Goal: Information Seeking & Learning: Learn about a topic

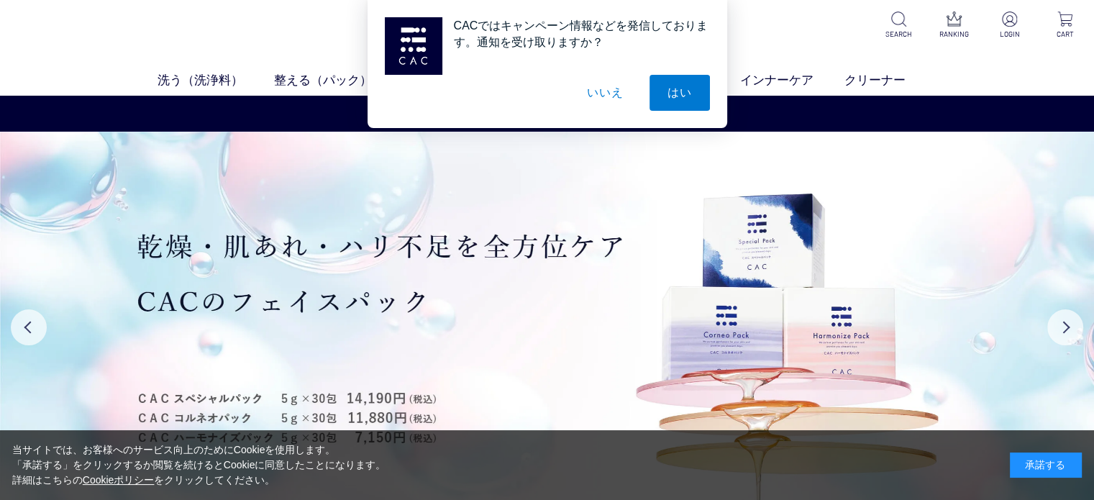
click at [1061, 470] on div "承諾する" at bounding box center [1046, 464] width 72 height 25
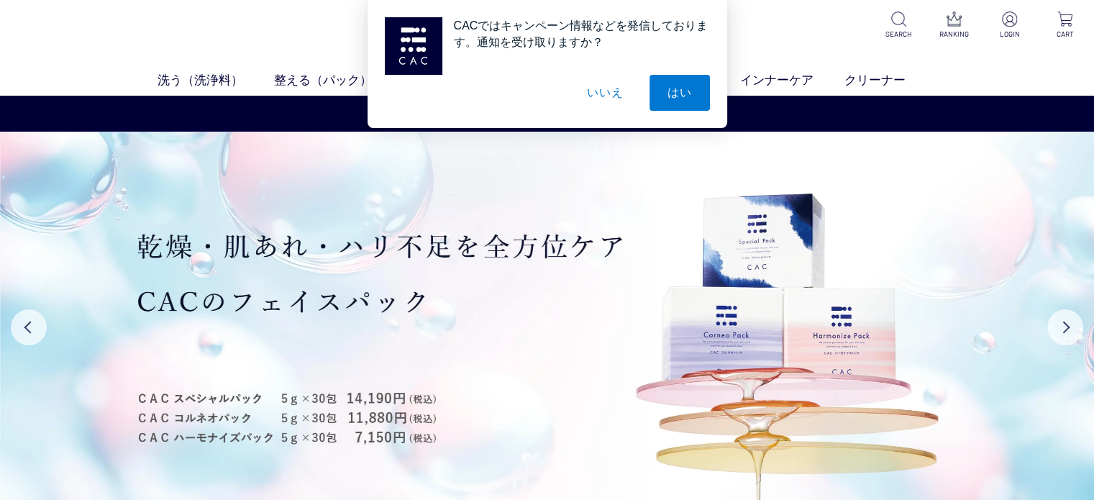
click at [686, 93] on button "はい" at bounding box center [679, 93] width 60 height 36
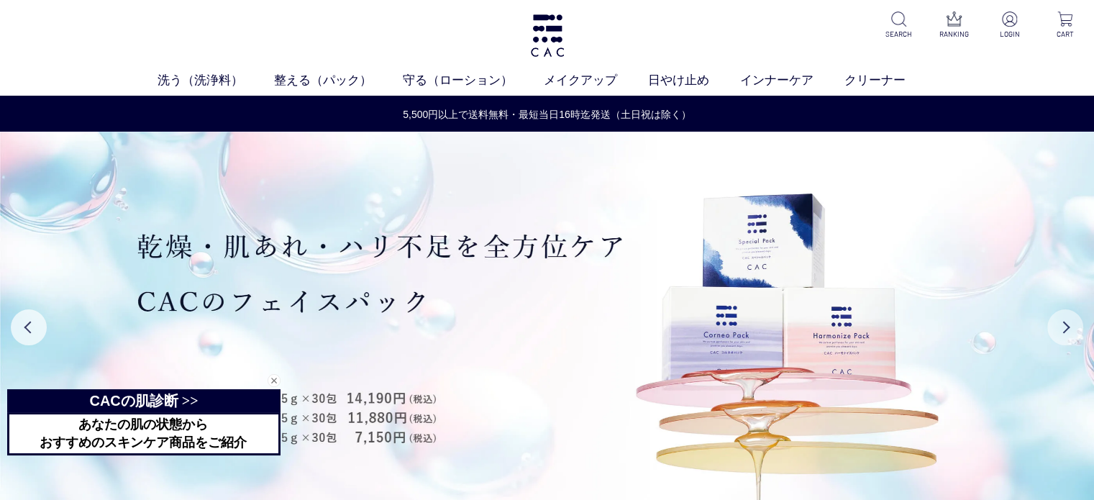
click at [1064, 337] on button "Next" at bounding box center [1065, 327] width 36 height 36
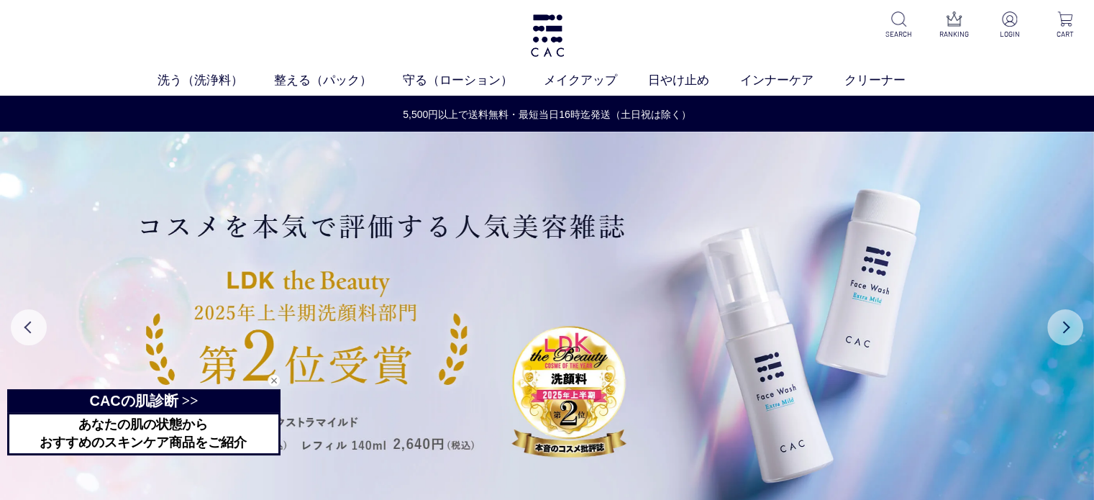
click at [1067, 333] on button "Next" at bounding box center [1065, 327] width 36 height 36
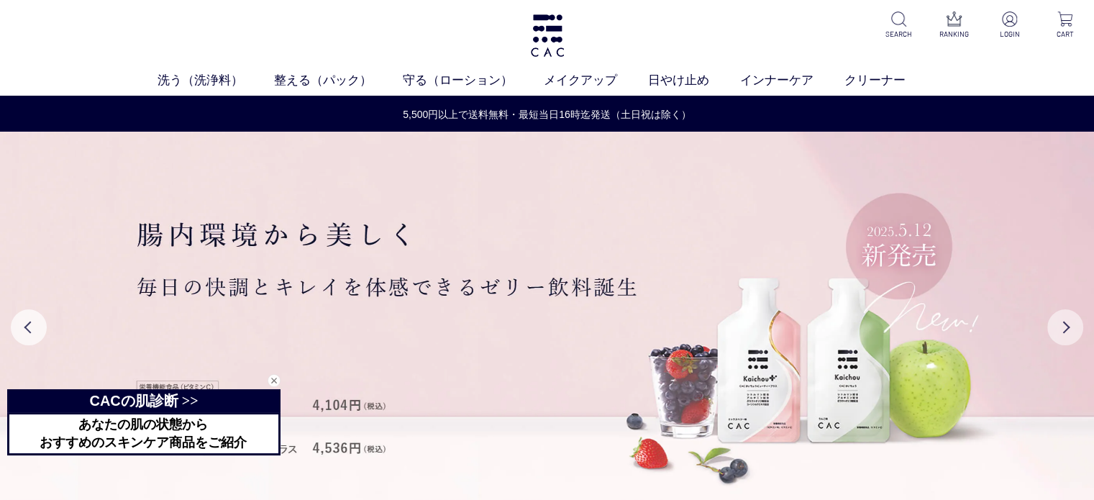
click at [1067, 333] on button "Next" at bounding box center [1065, 327] width 36 height 36
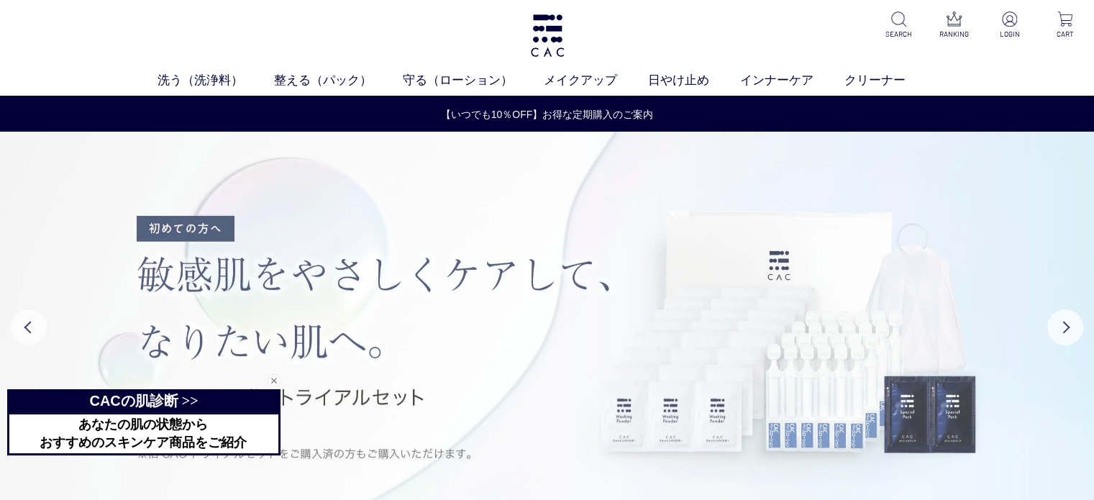
click at [553, 269] on img at bounding box center [547, 327] width 1094 height 390
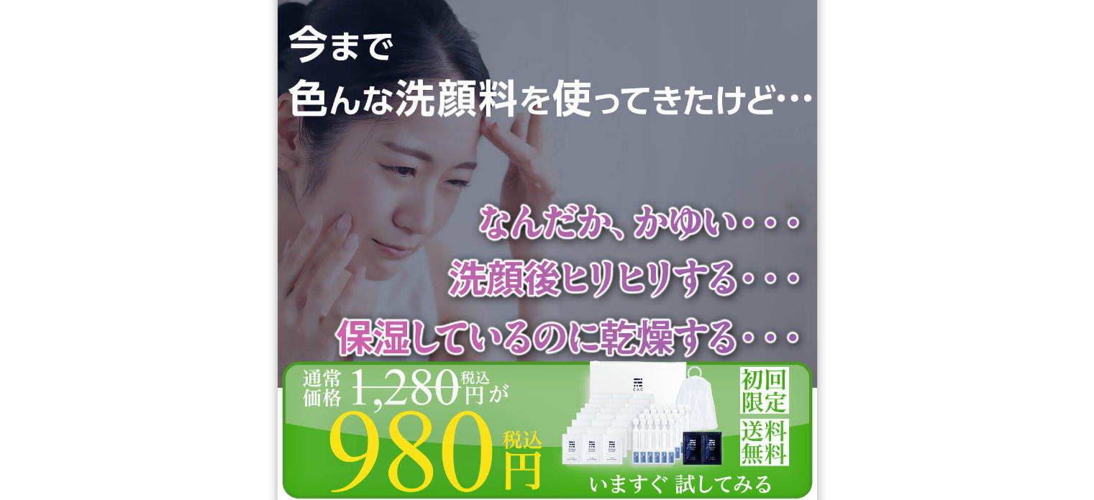
scroll to position [6616, 0]
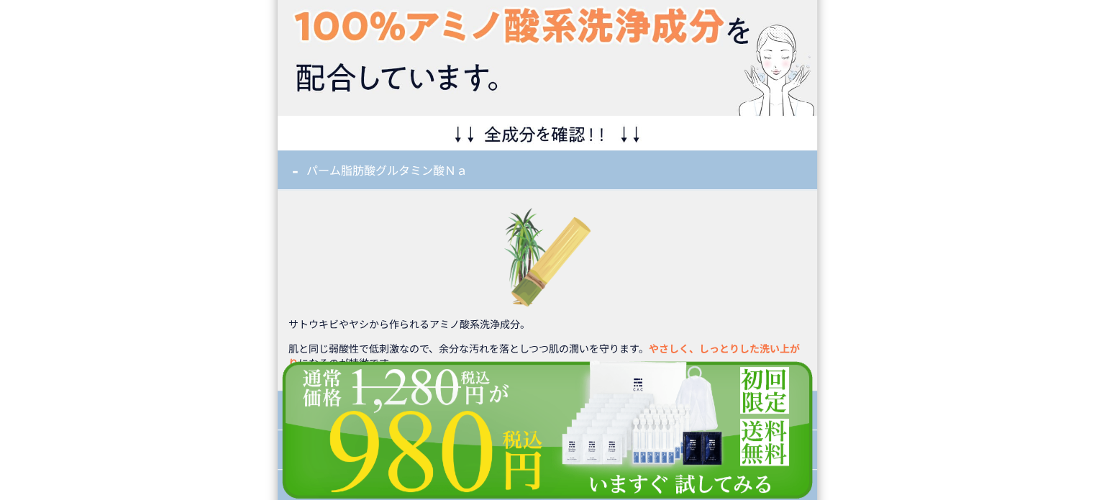
scroll to position [11937, 0]
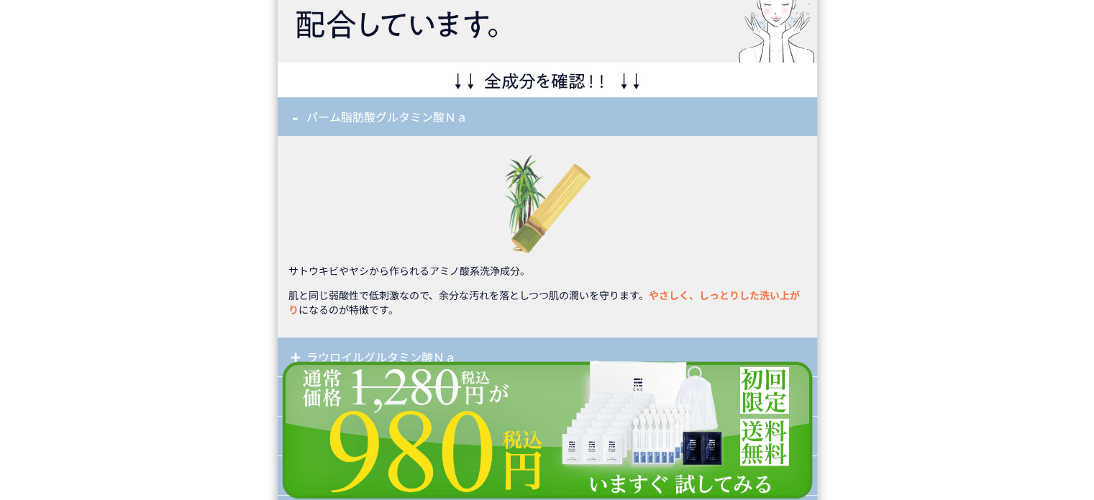
scroll to position [12153, 0]
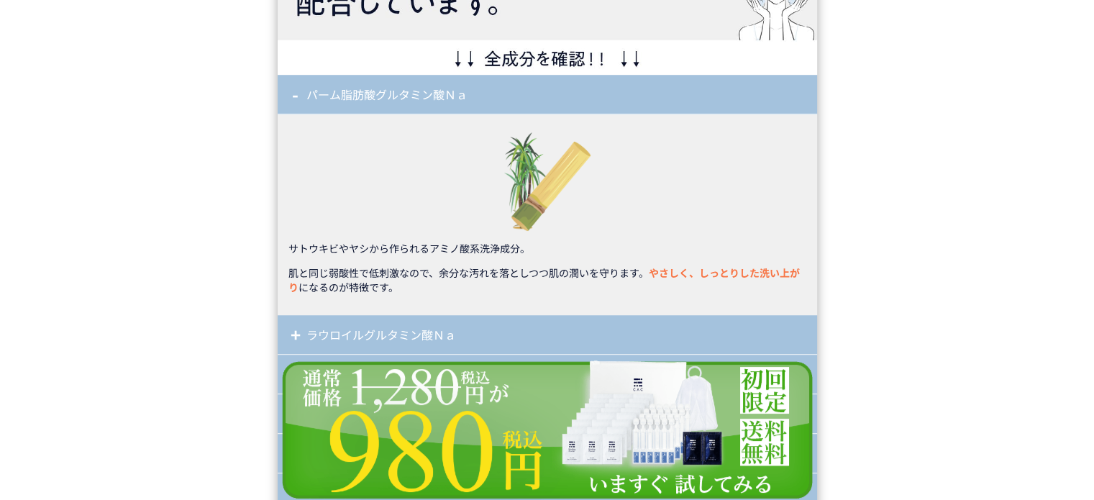
click at [424, 100] on div "パーム脂肪酸グルタミン酸Ｎａ" at bounding box center [547, 95] width 539 height 40
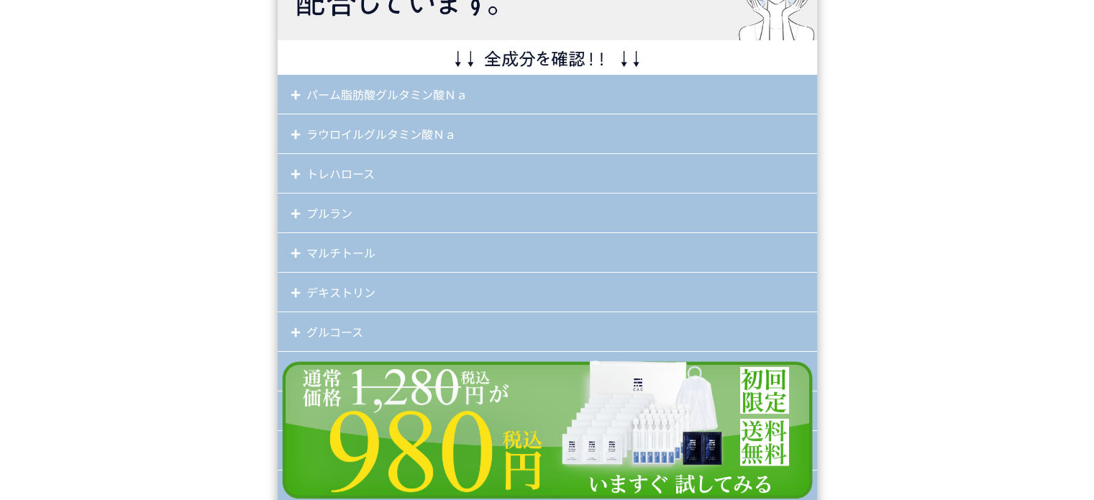
click at [298, 88] on div "パーム脂肪酸グルタミン酸Ｎａ" at bounding box center [547, 95] width 539 height 40
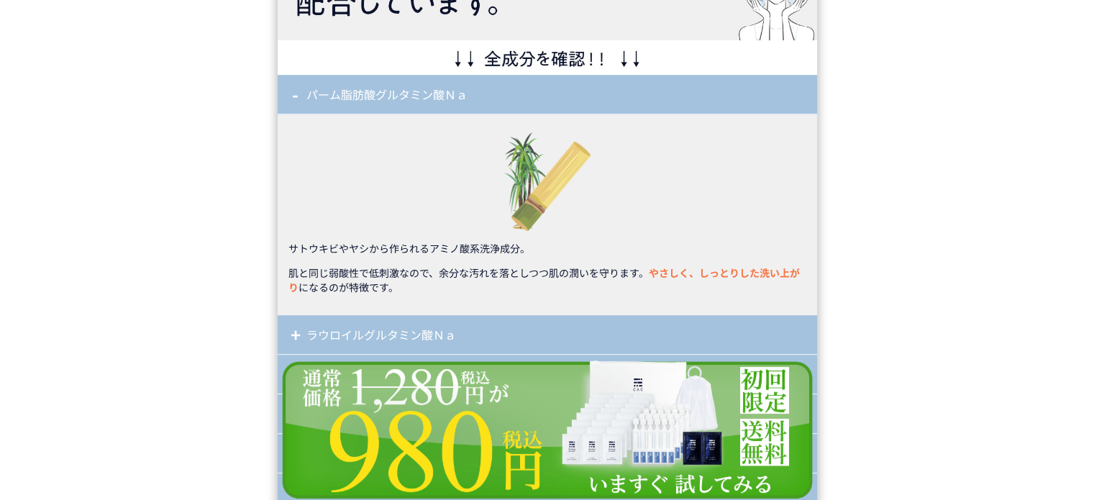
click at [321, 94] on div "パーム脂肪酸グルタミン酸Ｎａ" at bounding box center [547, 95] width 539 height 40
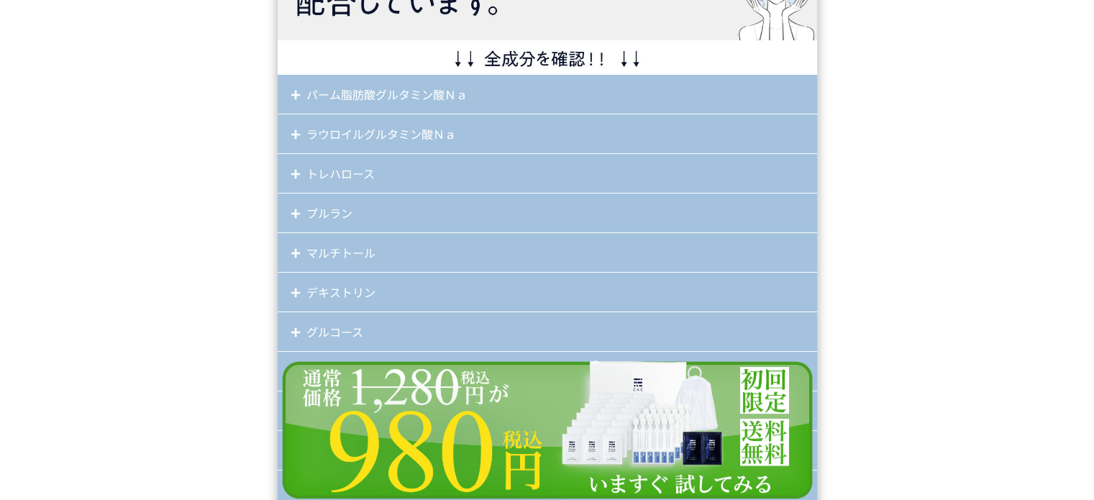
click at [344, 132] on div "ラウロイルグルタミン酸Ｎａ" at bounding box center [547, 134] width 539 height 40
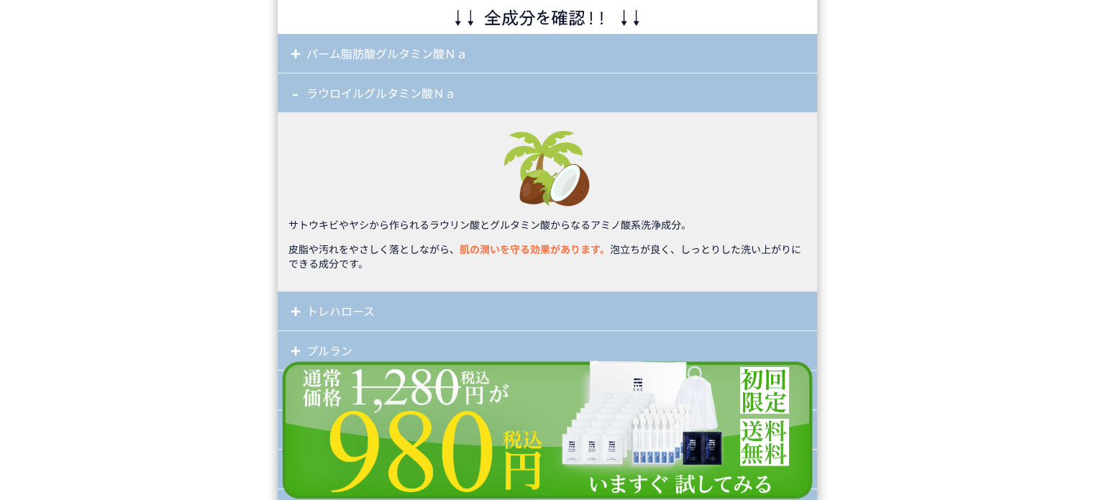
scroll to position [12297, 0]
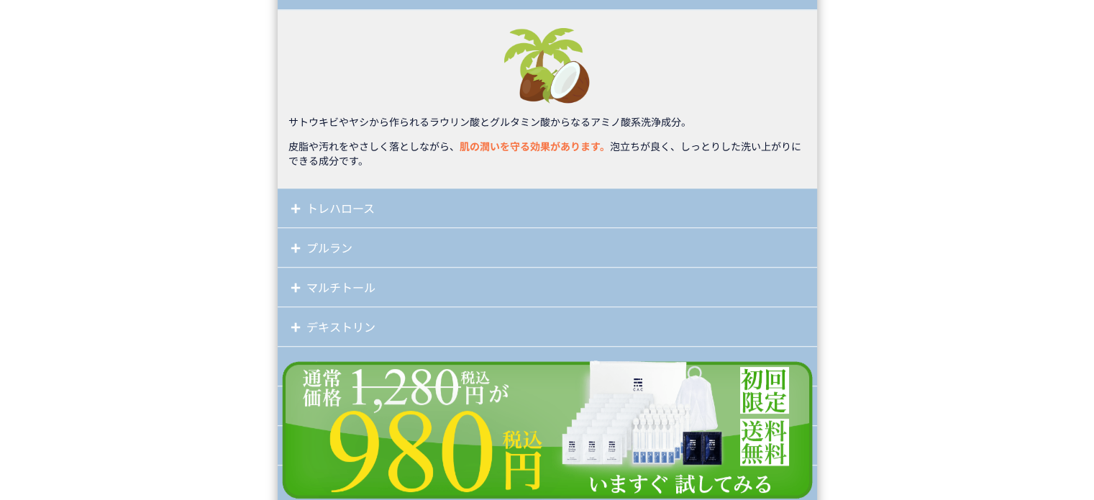
click at [351, 194] on div "トレハロース" at bounding box center [547, 208] width 539 height 40
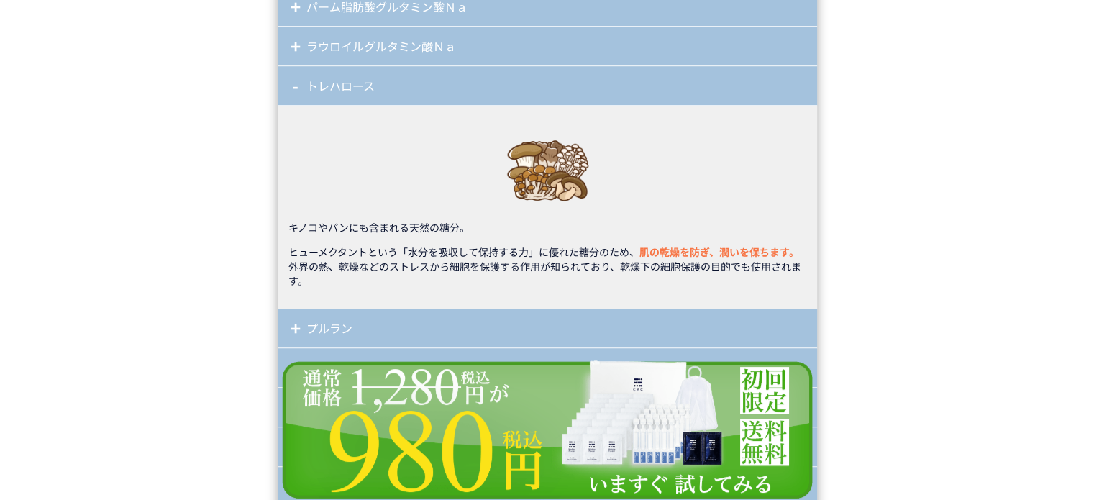
scroll to position [12225, 0]
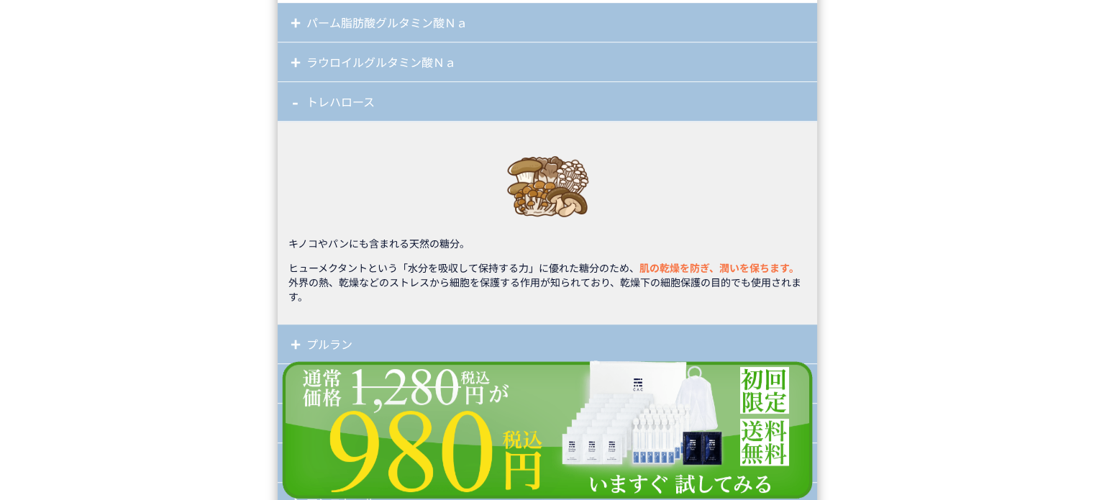
click at [337, 69] on div "ラウロイルグルタミン酸Ｎａ" at bounding box center [547, 62] width 539 height 40
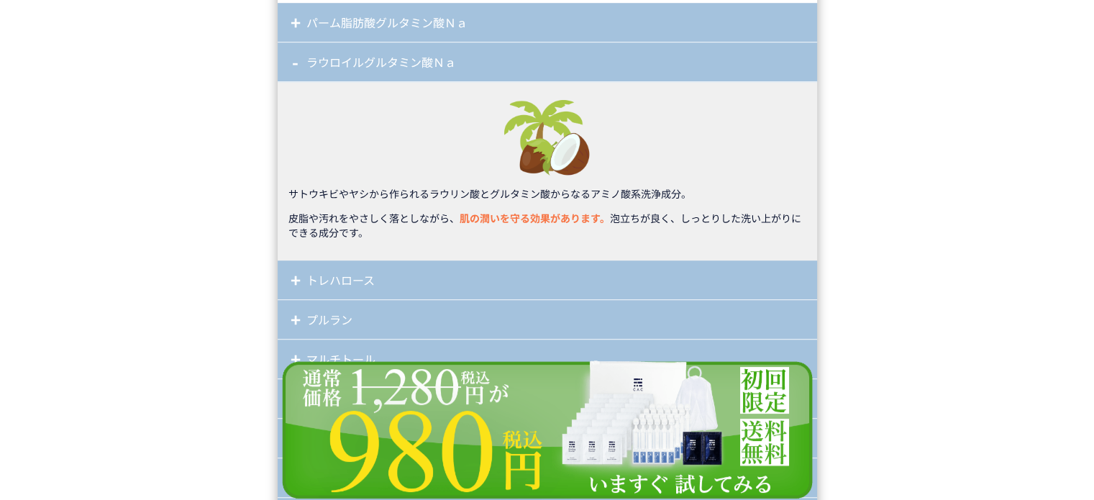
click at [342, 70] on div "ラウロイルグルタミン酸Ｎａ" at bounding box center [547, 62] width 539 height 40
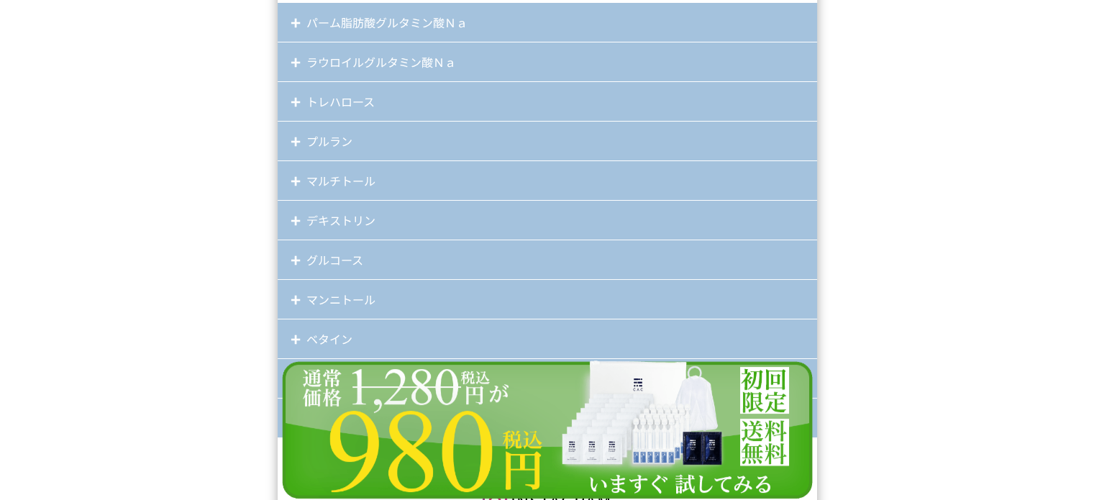
click at [360, 146] on div "プルラン" at bounding box center [547, 142] width 539 height 40
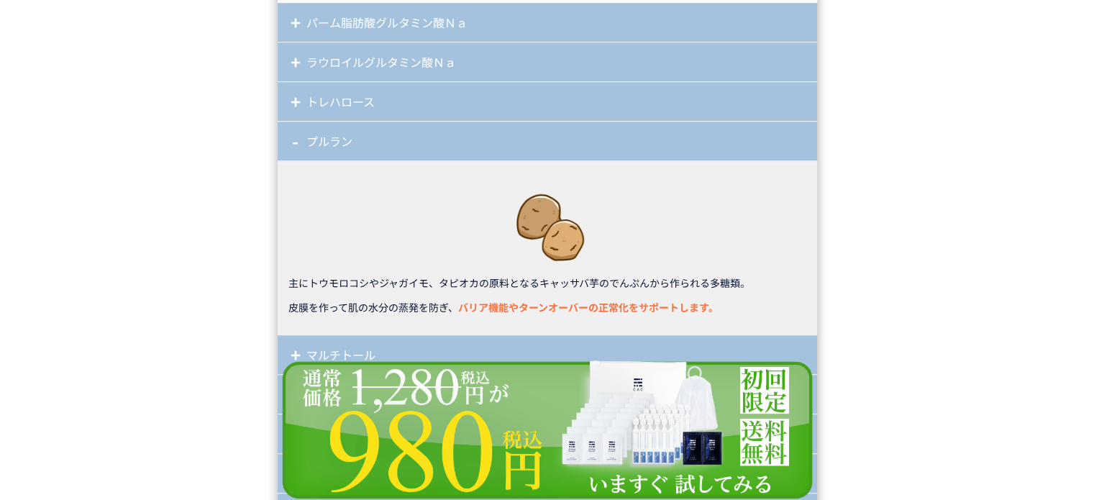
scroll to position [12368, 0]
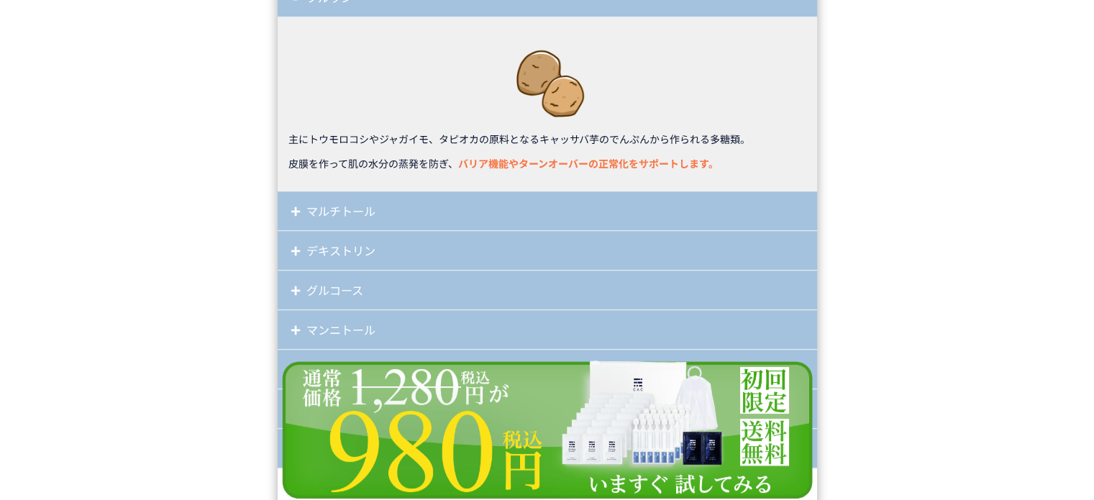
click at [388, 224] on div "マルチトール" at bounding box center [547, 211] width 539 height 40
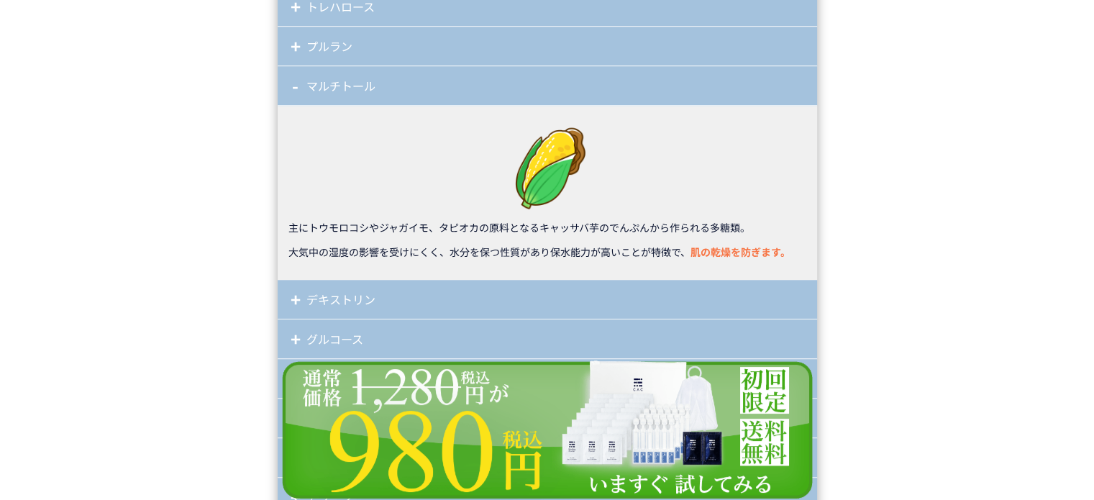
scroll to position [12297, 0]
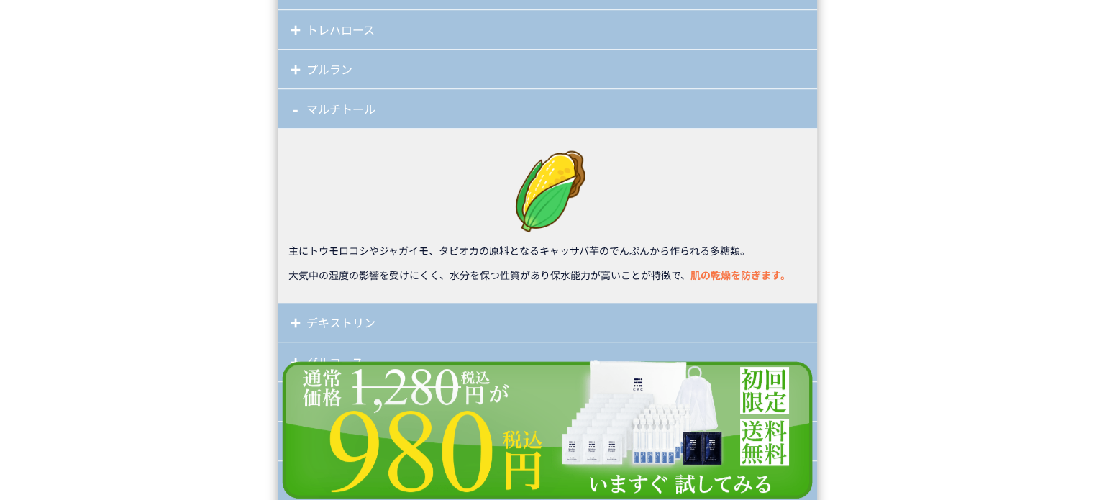
click at [362, 54] on div "プルラン" at bounding box center [547, 70] width 539 height 40
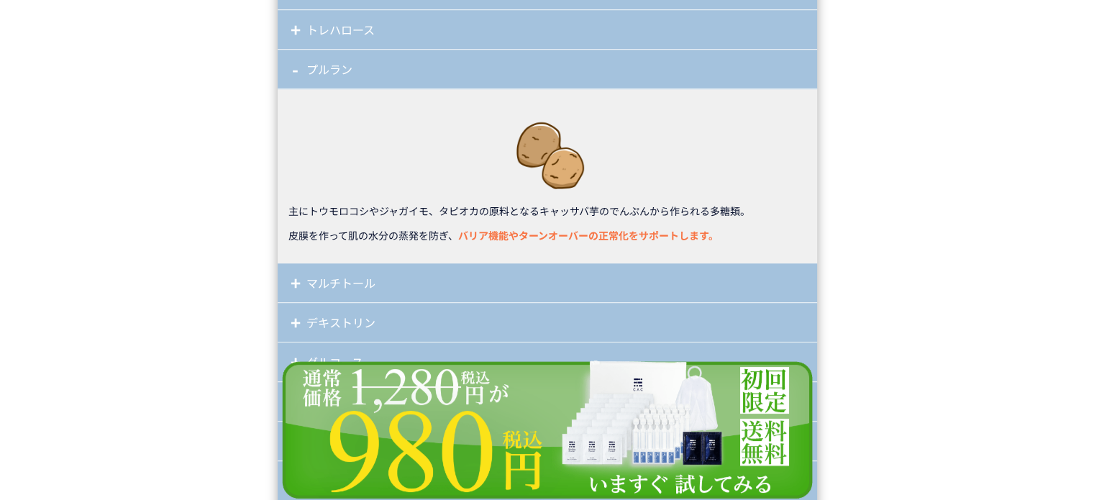
click at [351, 289] on div "マルチトール" at bounding box center [547, 283] width 539 height 40
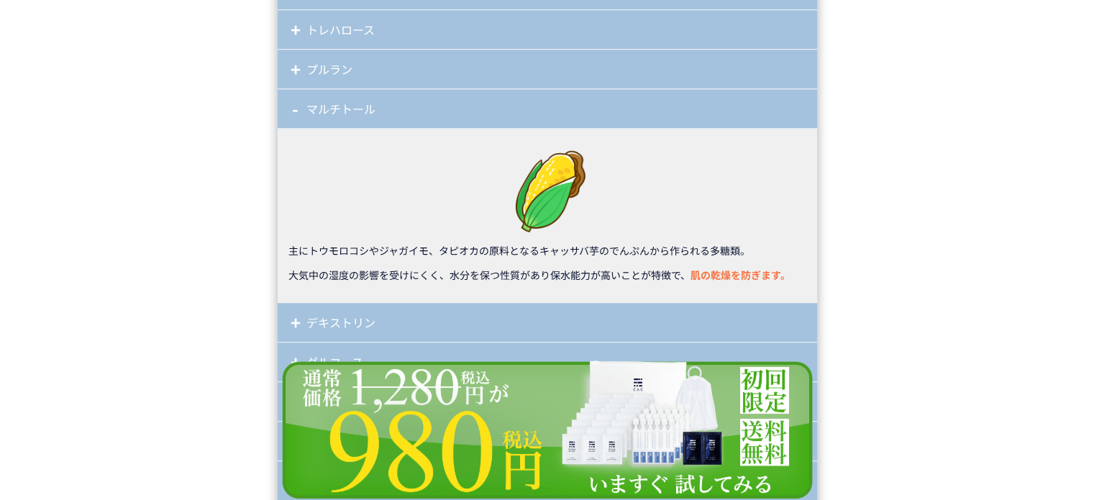
click at [359, 114] on div "マルチトール" at bounding box center [547, 109] width 539 height 40
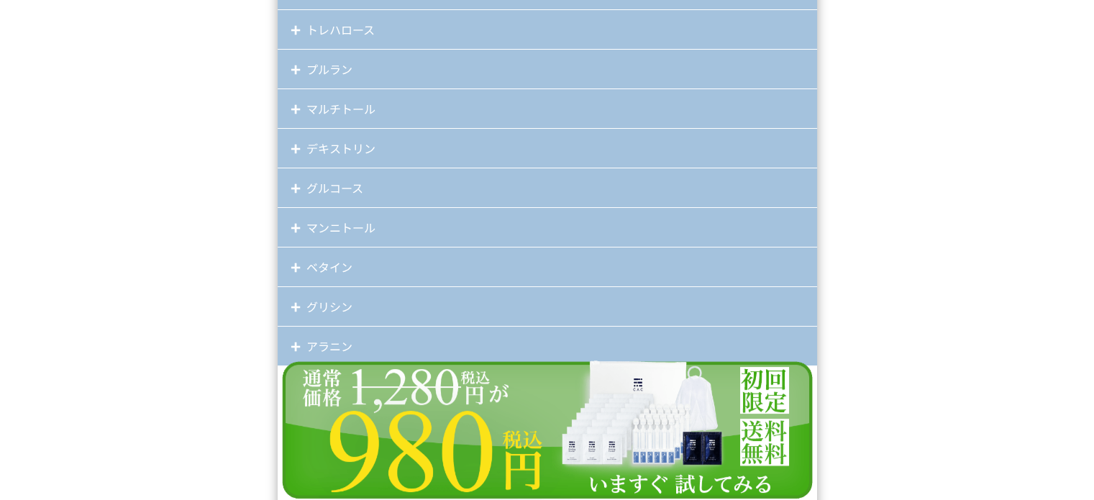
click at [360, 180] on div "グルコース" at bounding box center [547, 188] width 539 height 40
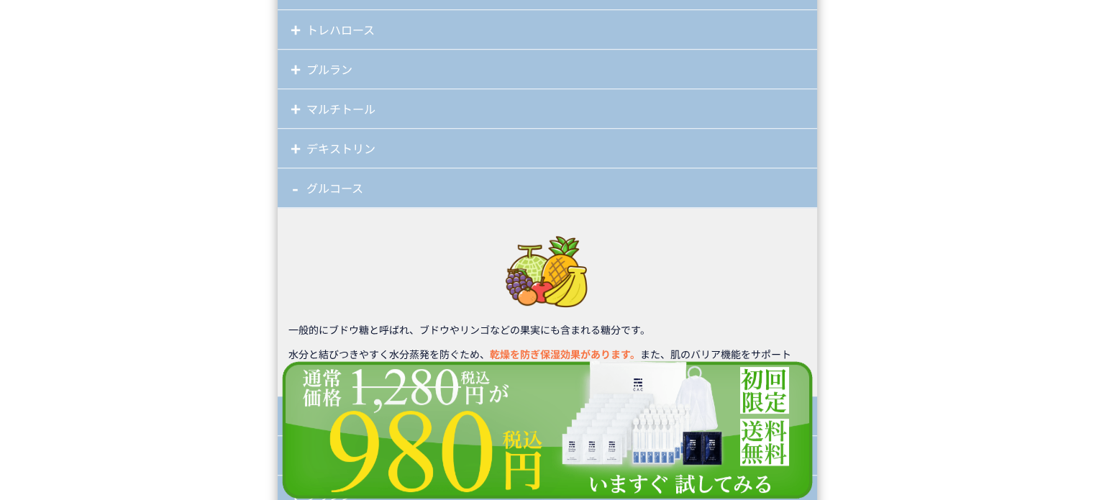
click at [360, 180] on div "グルコース" at bounding box center [547, 188] width 539 height 40
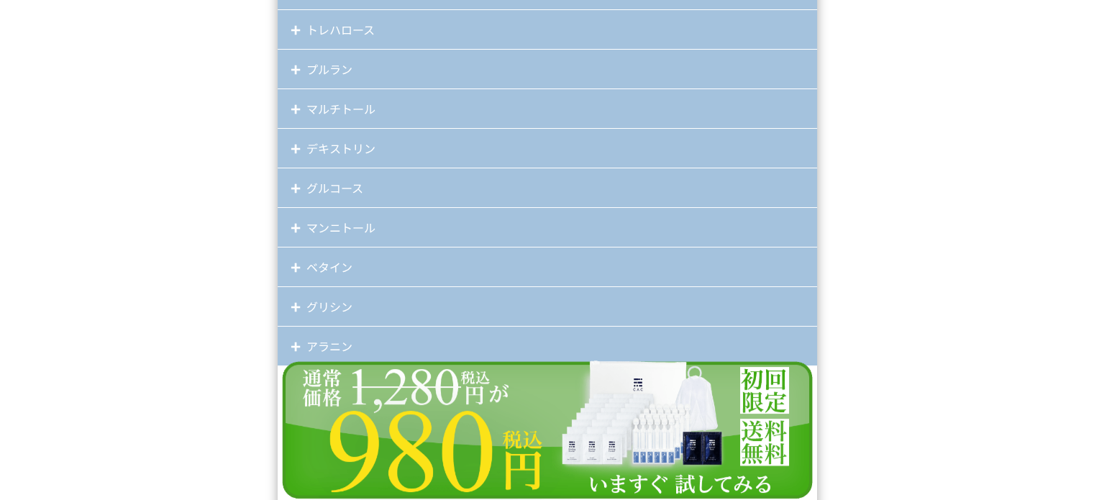
click at [344, 137] on div "デキストリン" at bounding box center [547, 149] width 539 height 40
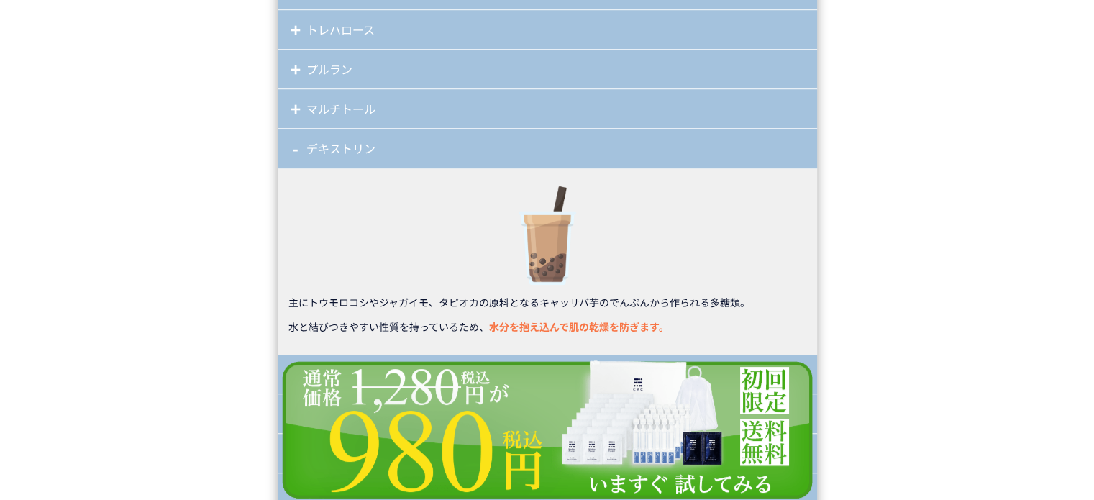
click at [343, 142] on div "デキストリン" at bounding box center [547, 149] width 539 height 40
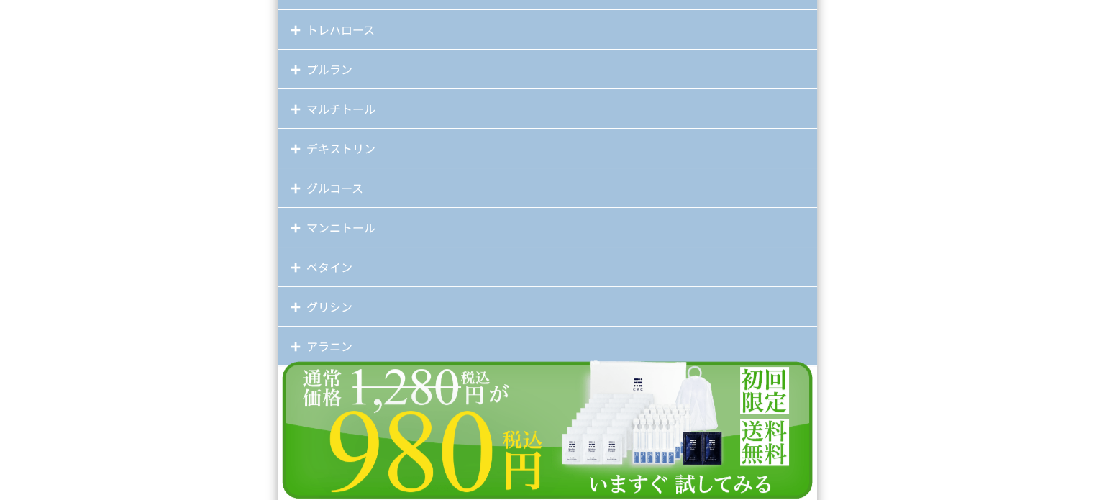
click at [329, 104] on div "マルチトール" at bounding box center [547, 109] width 539 height 40
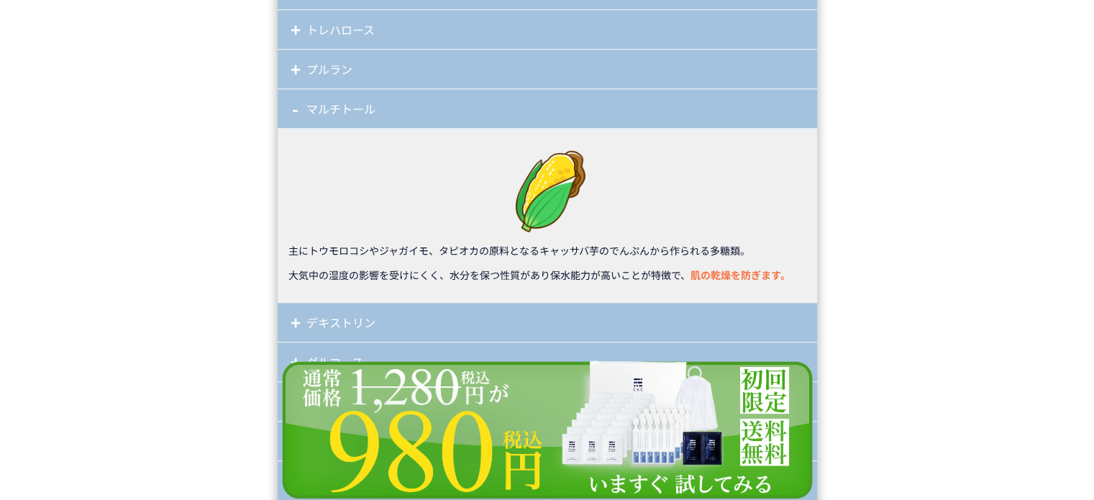
click at [329, 103] on div "マルチトール" at bounding box center [547, 109] width 539 height 40
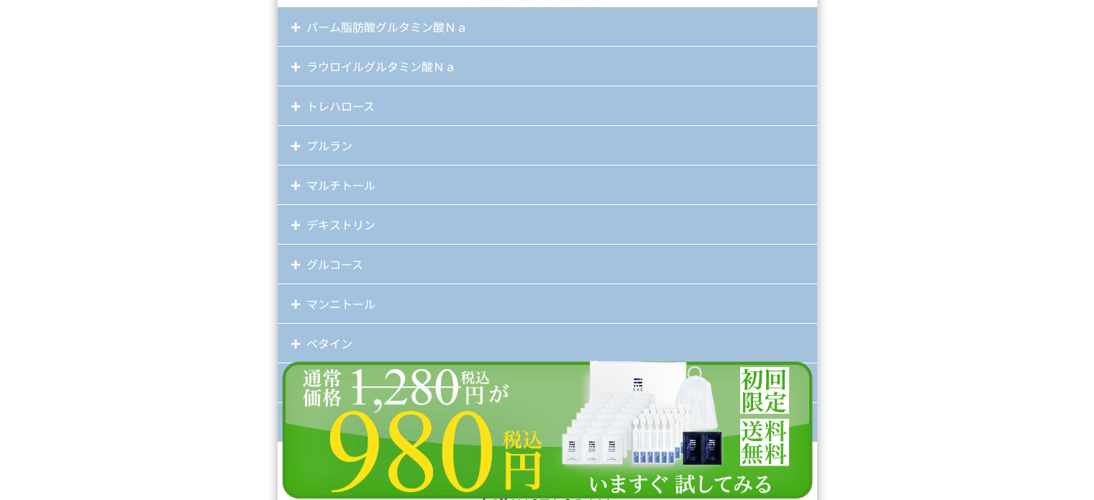
scroll to position [12153, 0]
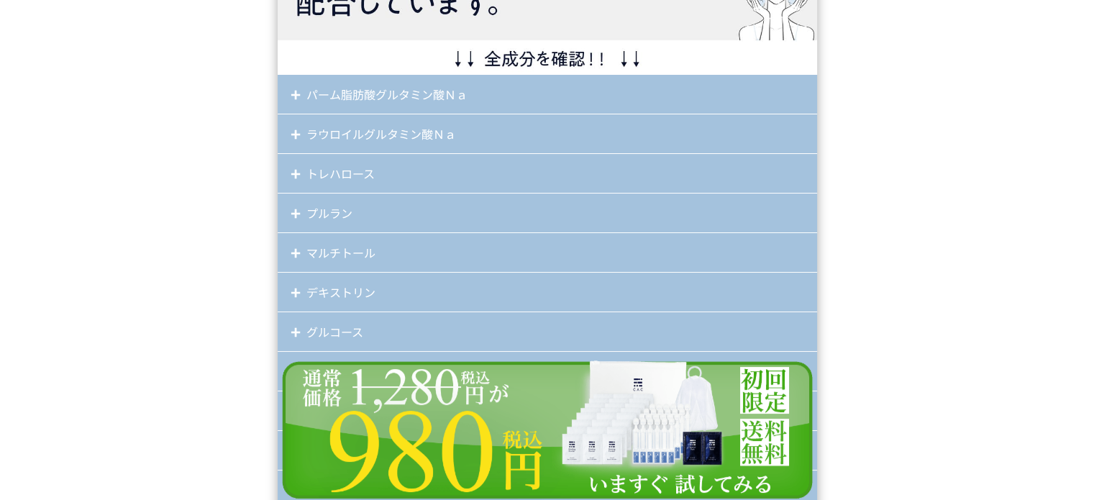
click at [325, 100] on div "パーム脂肪酸グルタミン酸Ｎａ" at bounding box center [547, 95] width 539 height 40
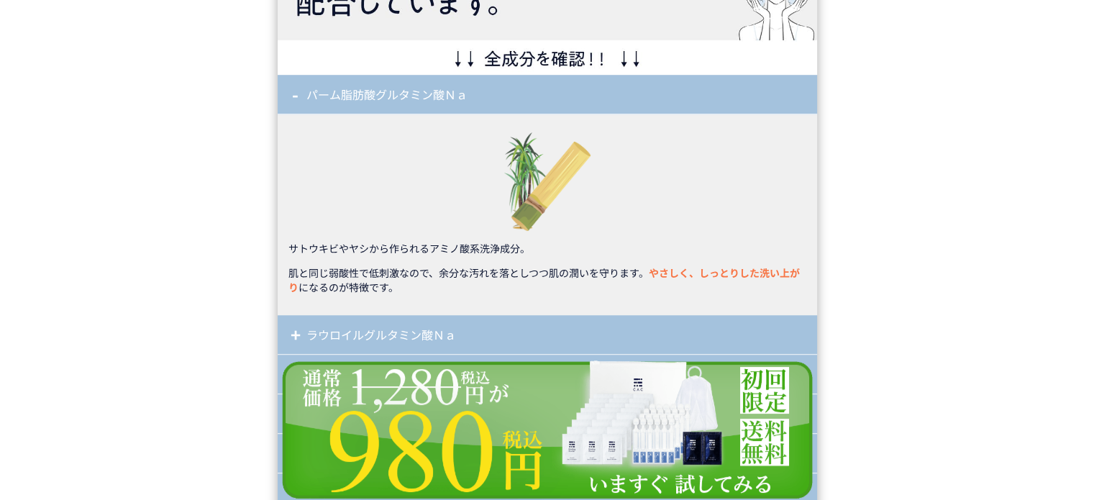
click at [325, 100] on div "パーム脂肪酸グルタミン酸Ｎａ" at bounding box center [547, 95] width 539 height 40
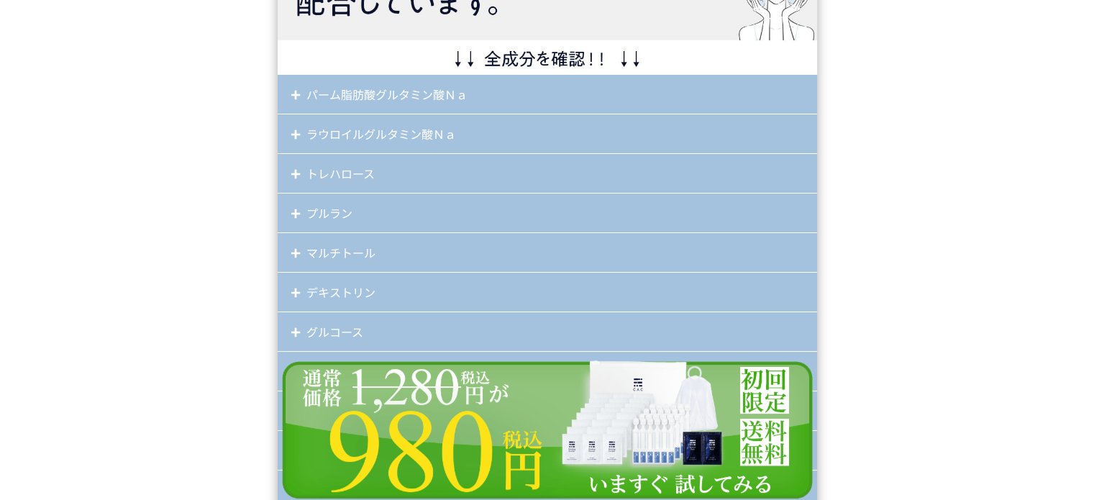
click at [324, 177] on div "トレハロース" at bounding box center [547, 174] width 539 height 40
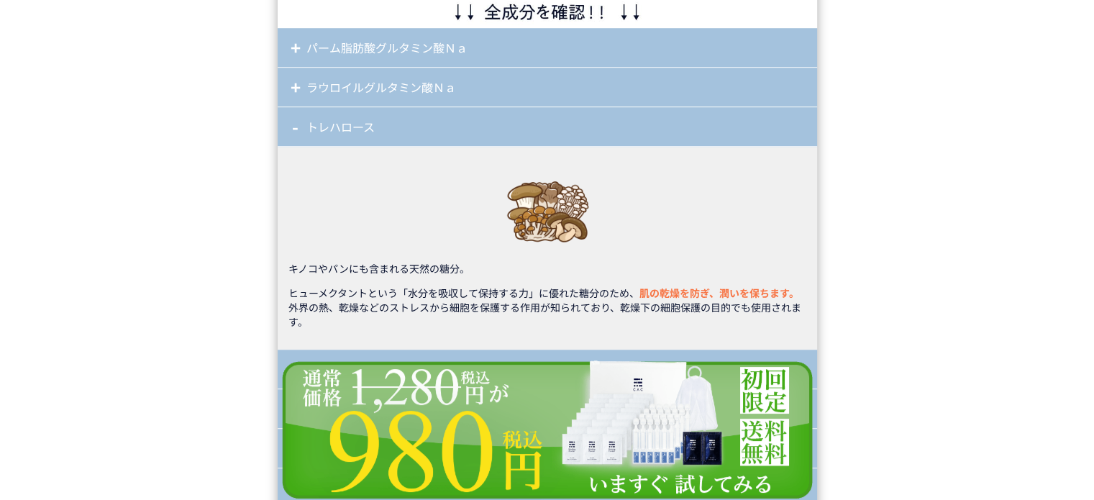
scroll to position [12225, 0]
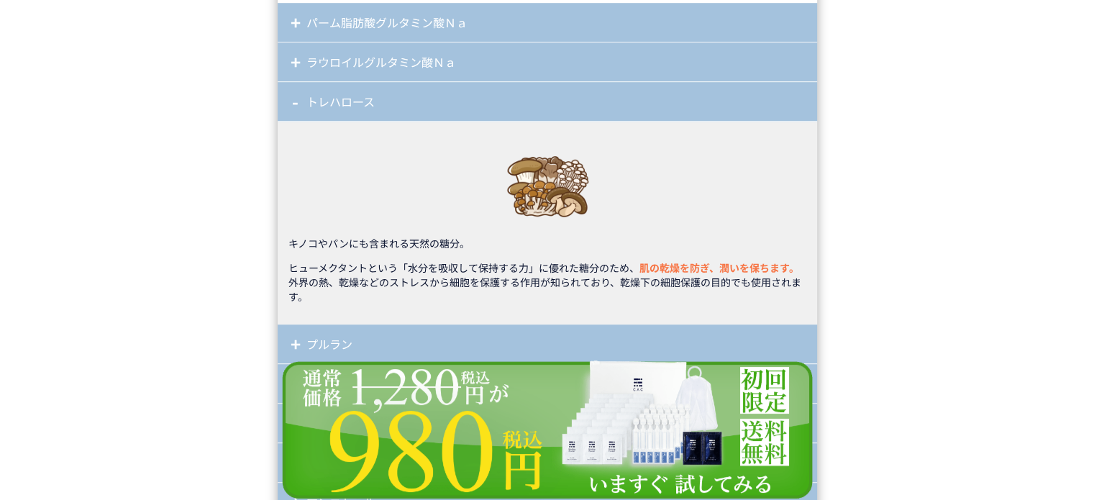
click at [348, 85] on div "トレハロース" at bounding box center [547, 102] width 539 height 40
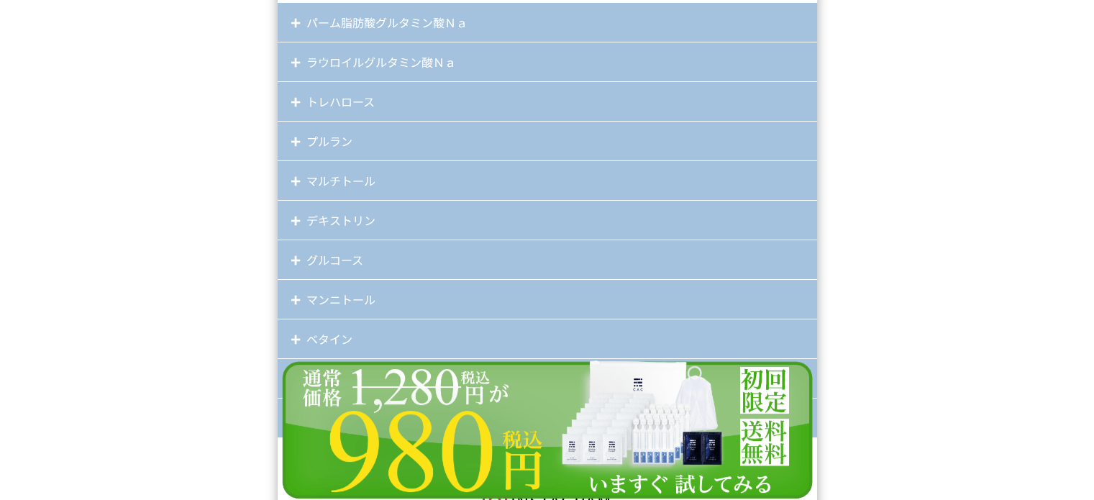
click at [356, 161] on div "マルチトール" at bounding box center [547, 181] width 539 height 40
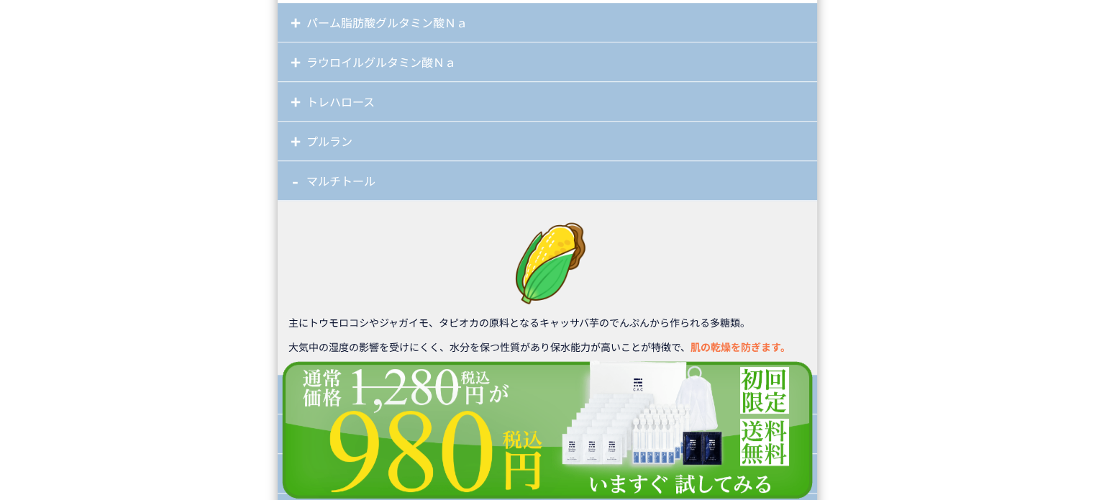
click at [324, 183] on div "マルチトール" at bounding box center [547, 181] width 539 height 40
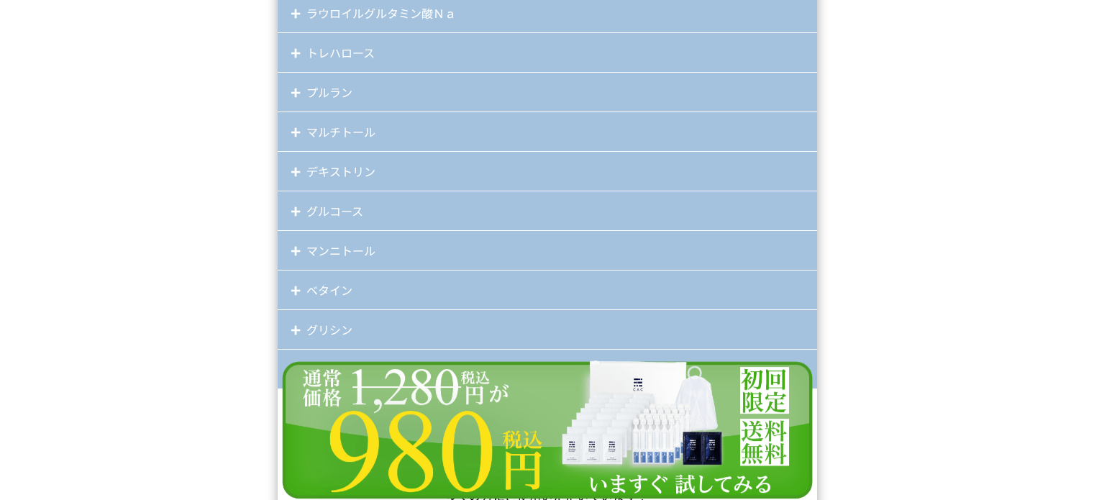
scroll to position [12297, 0]
click at [329, 191] on div "グルコース" at bounding box center [547, 188] width 539 height 40
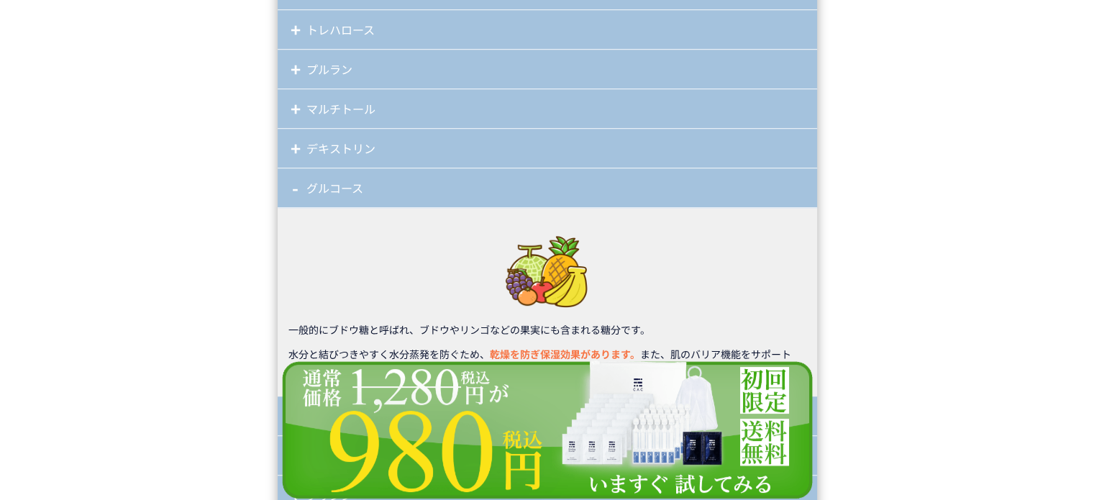
click at [323, 181] on div "グルコース" at bounding box center [547, 188] width 539 height 40
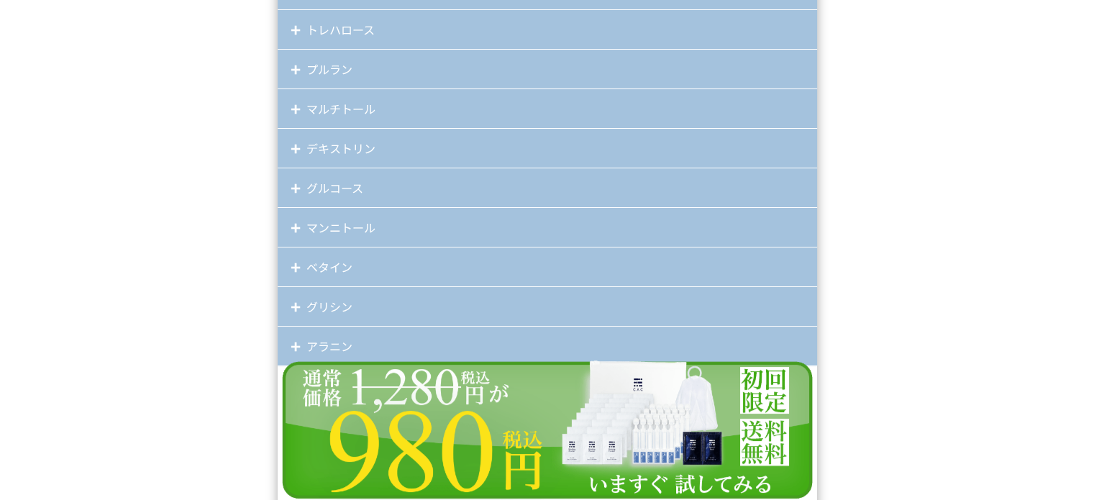
click at [303, 250] on div "ベタイン" at bounding box center [547, 267] width 539 height 40
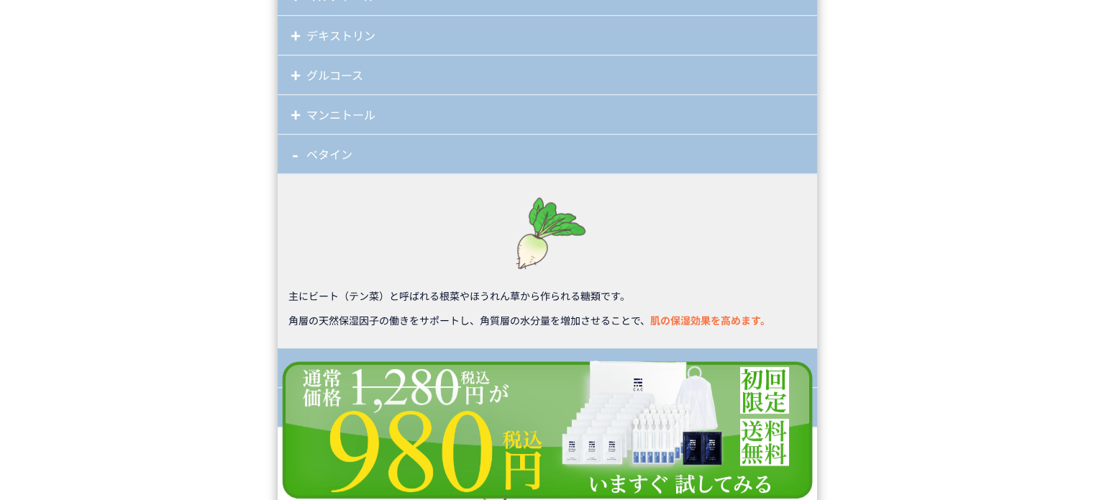
scroll to position [12512, 0]
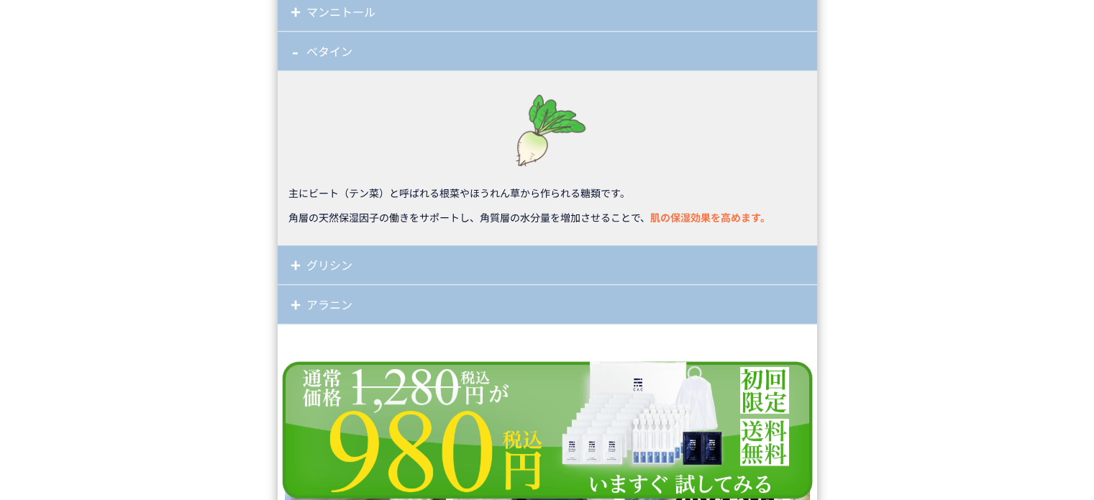
click at [323, 51] on div "ベタイン" at bounding box center [547, 52] width 539 height 40
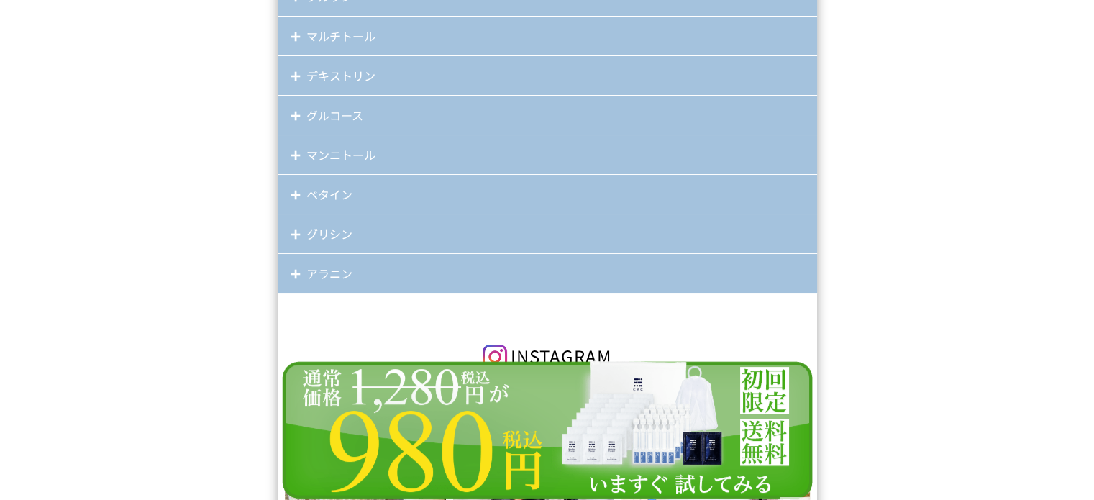
scroll to position [12368, 0]
click at [332, 77] on div "デキストリン" at bounding box center [547, 77] width 539 height 40
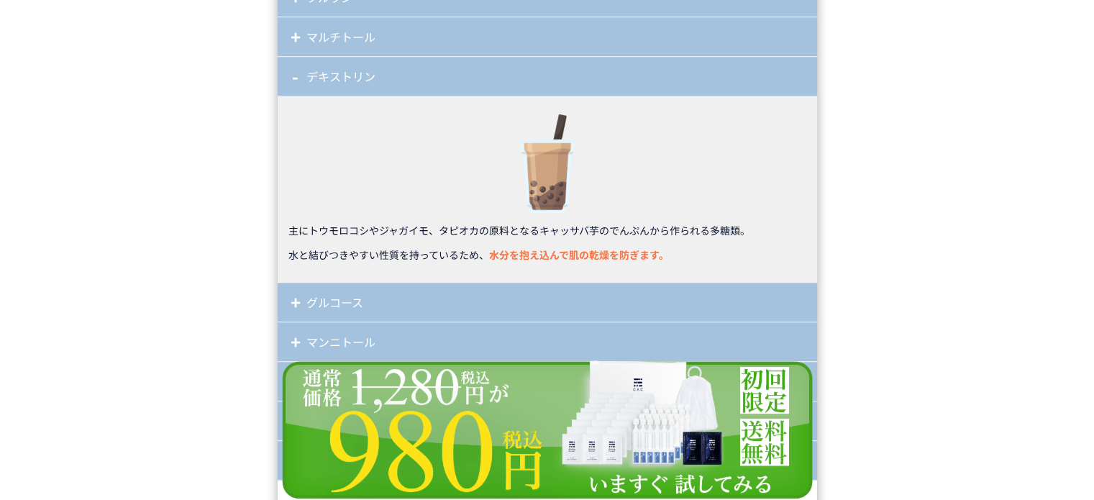
click at [329, 85] on div "デキストリン" at bounding box center [547, 77] width 539 height 40
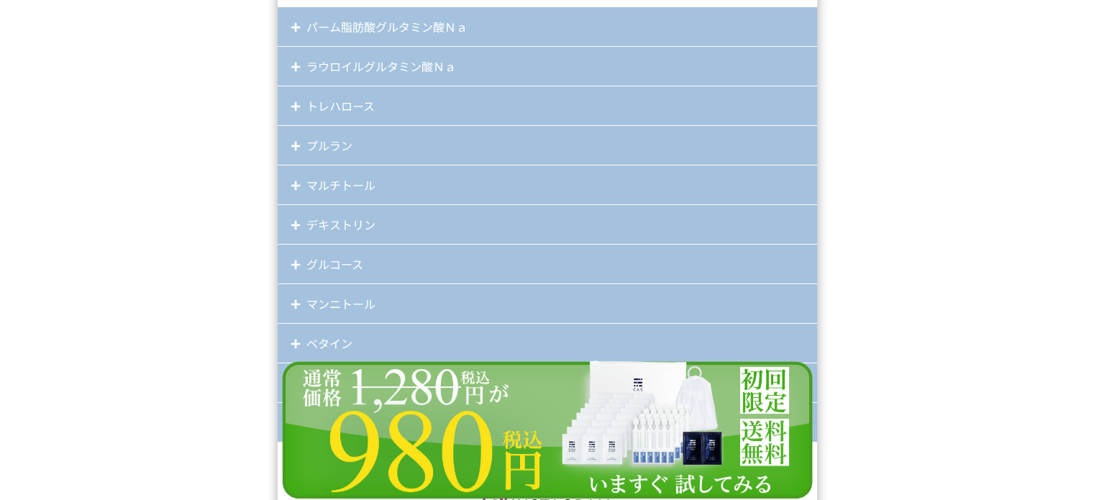
scroll to position [12081, 0]
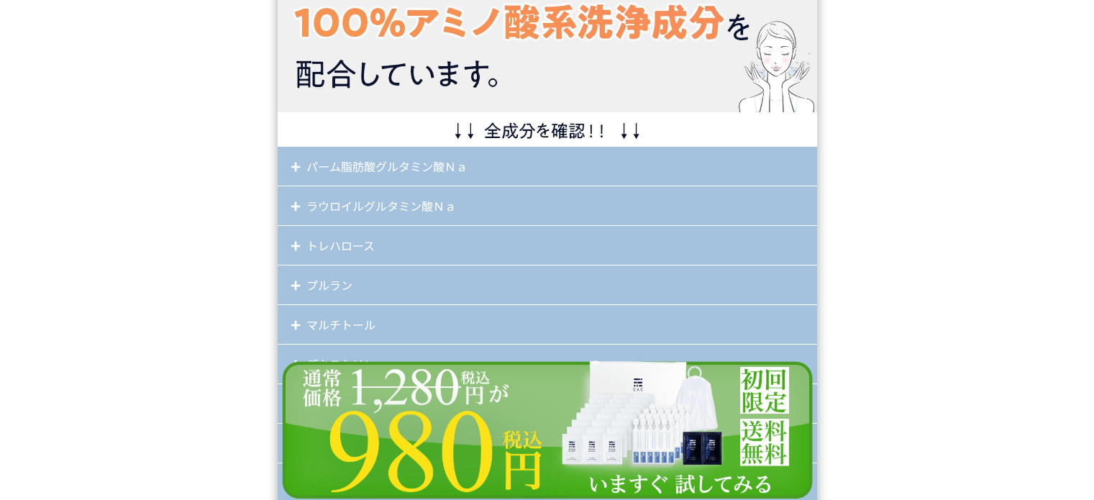
click at [342, 248] on div "トレハロース" at bounding box center [547, 246] width 539 height 40
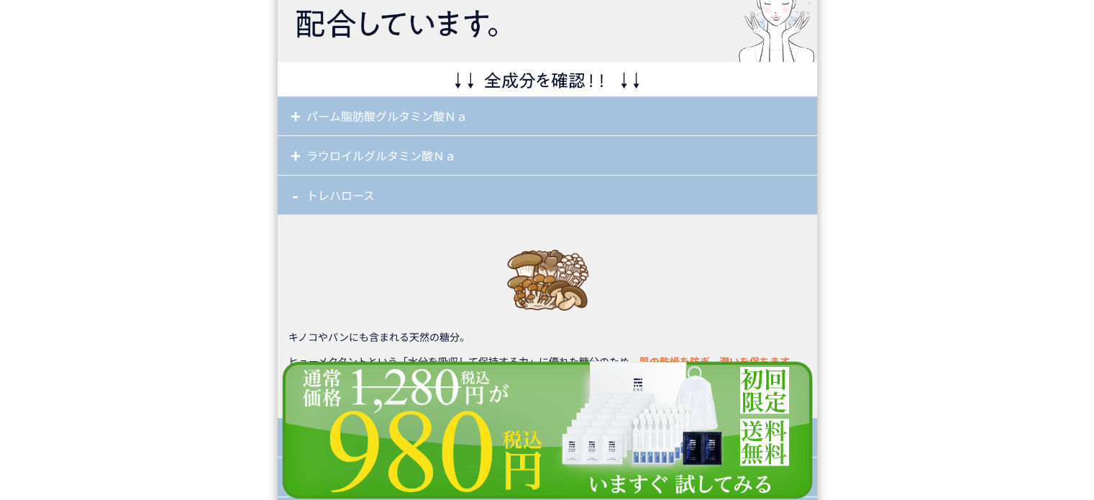
scroll to position [12153, 0]
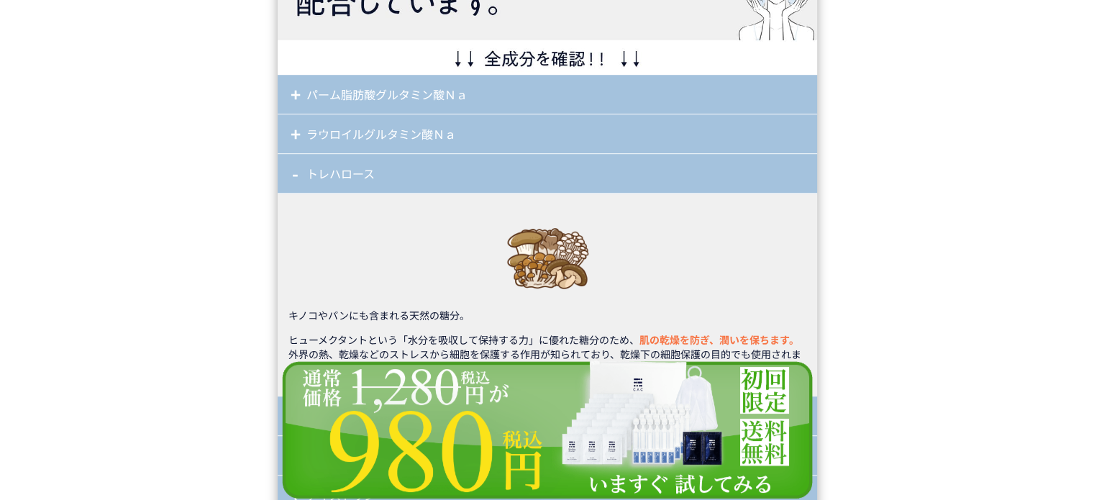
drag, startPoint x: 319, startPoint y: 175, endPoint x: 337, endPoint y: 111, distance: 66.3
click at [319, 175] on div "トレハロース" at bounding box center [547, 174] width 539 height 40
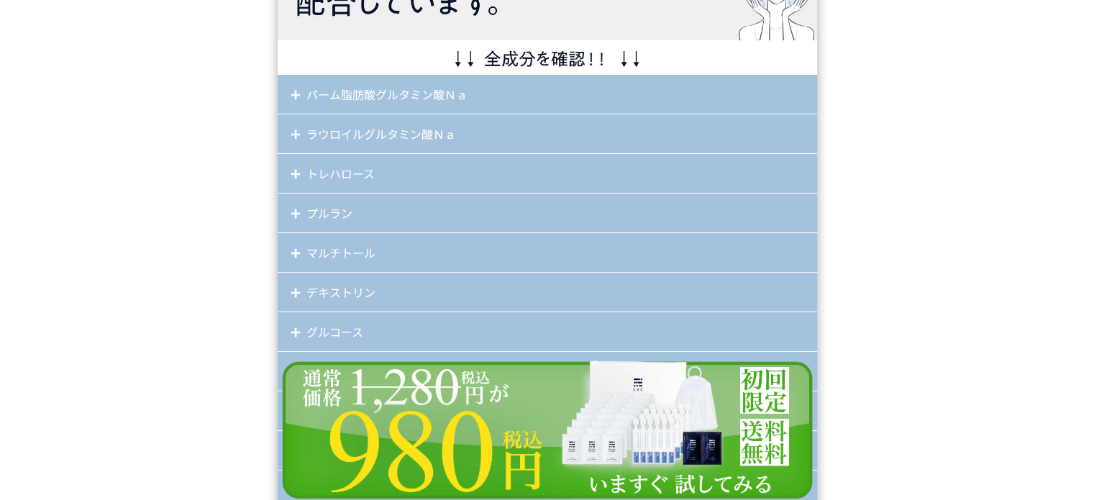
click at [351, 84] on div "パーム脂肪酸グルタミン酸Ｎａ" at bounding box center [547, 95] width 539 height 40
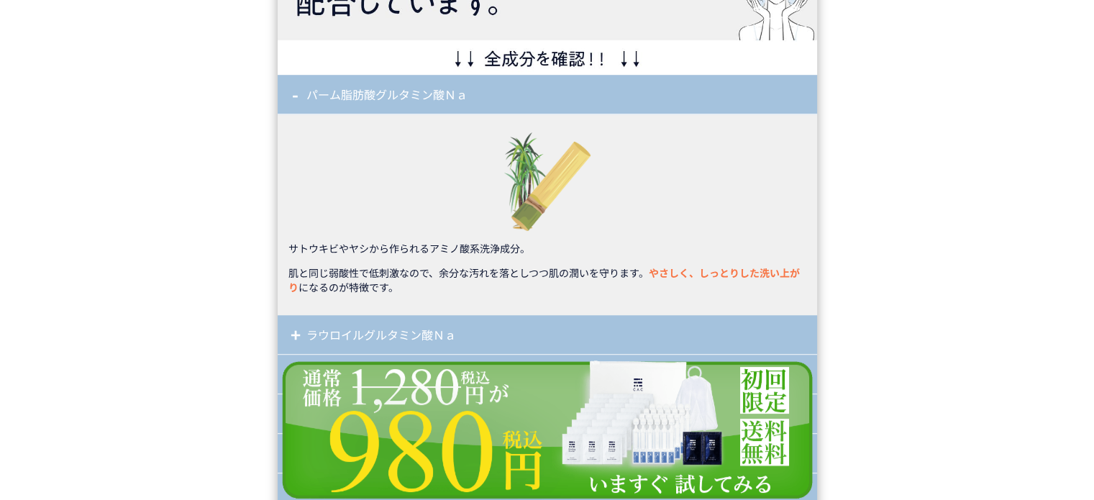
click at [370, 87] on div "パーム脂肪酸グルタミン酸Ｎａ" at bounding box center [547, 95] width 539 height 40
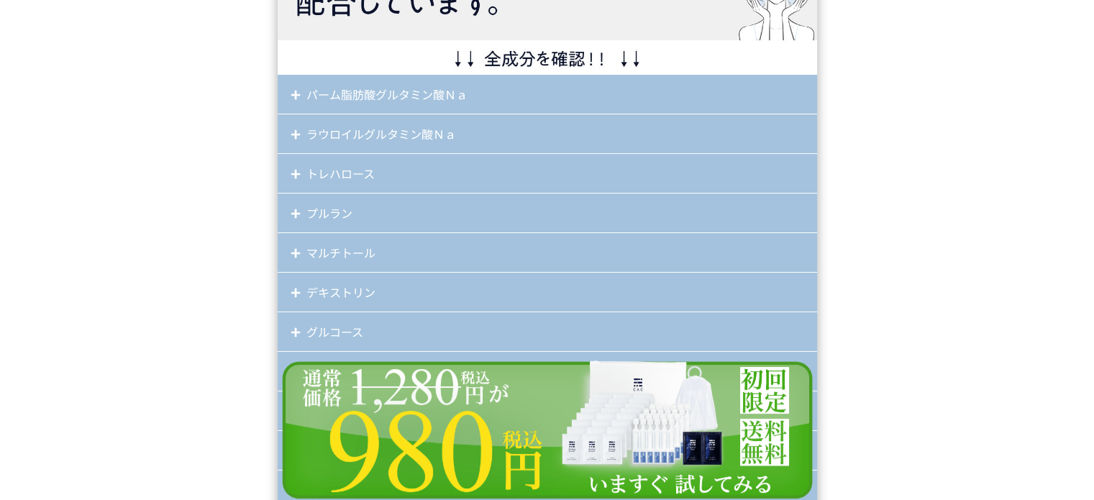
click at [354, 138] on div "ラウロイルグルタミン酸Ｎａ" at bounding box center [547, 134] width 539 height 40
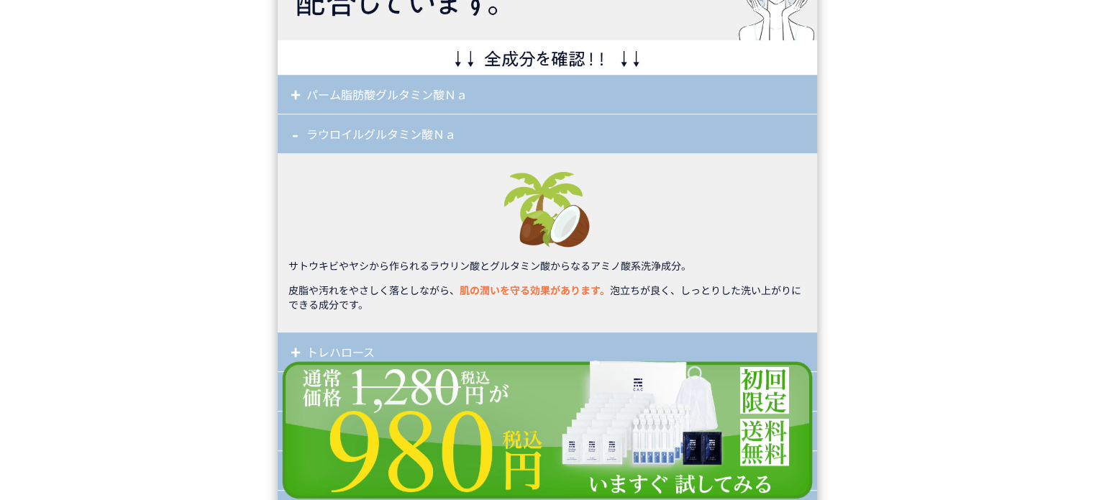
click at [356, 137] on div "ラウロイルグルタミン酸Ｎａ" at bounding box center [547, 134] width 539 height 40
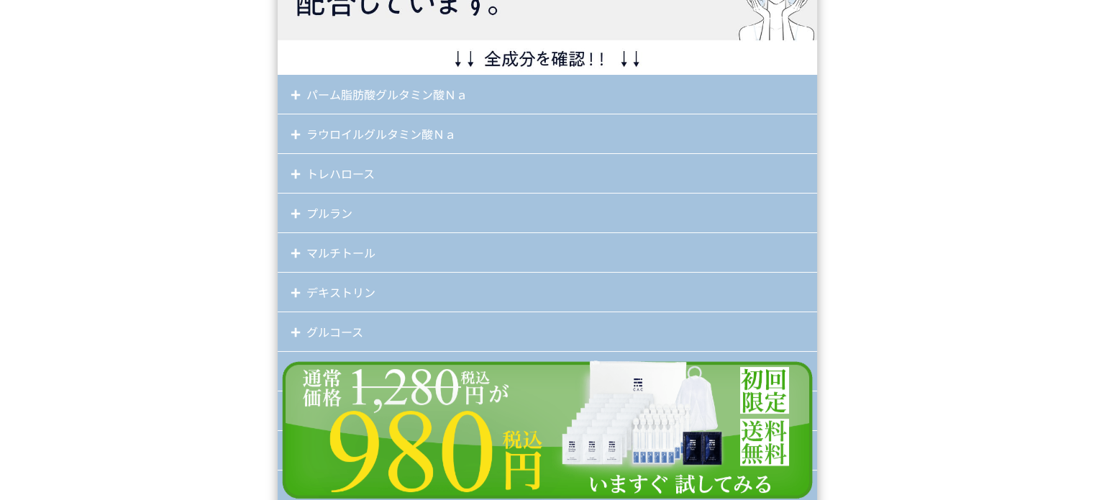
click at [356, 137] on div "ラウロイルグルタミン酸Ｎａ" at bounding box center [547, 134] width 539 height 40
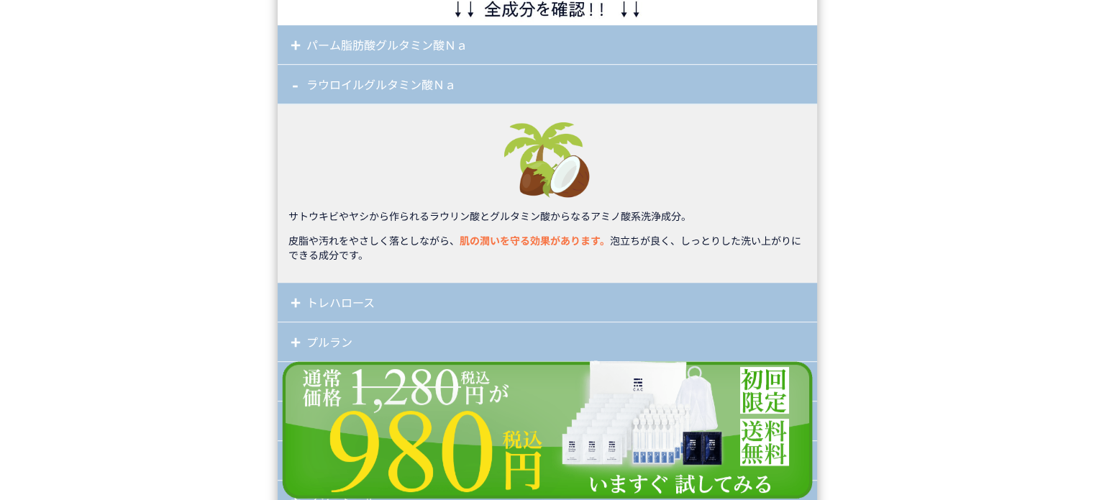
scroll to position [12225, 0]
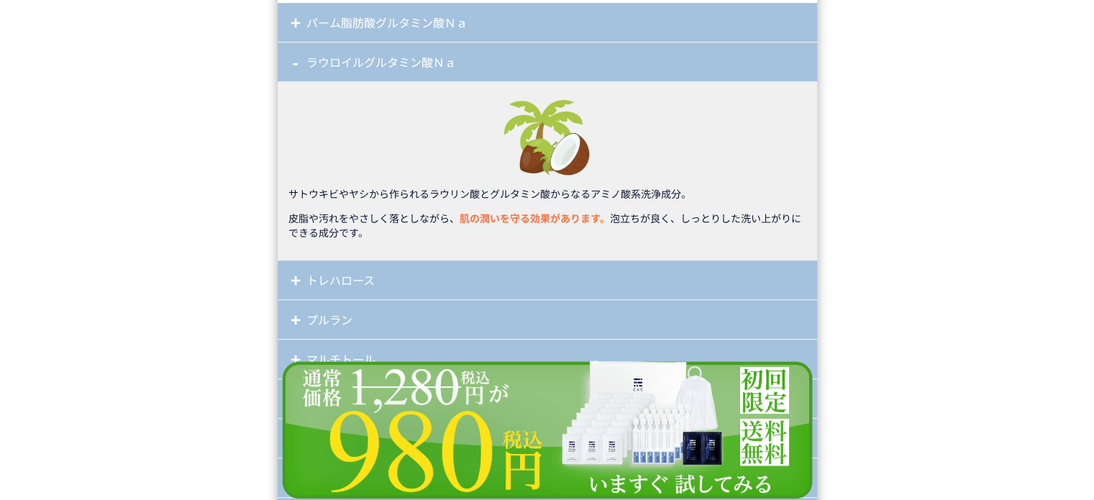
click at [356, 137] on div "サトウキビやヤシから作られるラウリン酸とグルタミン酸からなるアミノ酸系洗浄成分。 皮脂や汚れをやさしく落としながら、 肌の潤いを守る効果があります。 泡立ちが…" at bounding box center [547, 171] width 539 height 178
click at [365, 76] on div "ラウロイルグルタミン酸Ｎａ" at bounding box center [547, 62] width 539 height 40
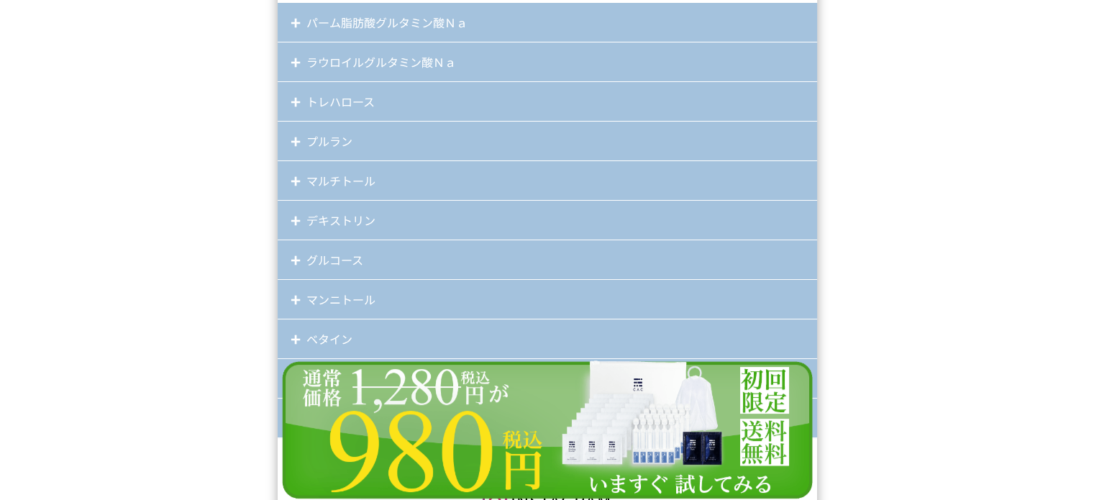
click at [345, 109] on div "トレハロース" at bounding box center [547, 102] width 539 height 40
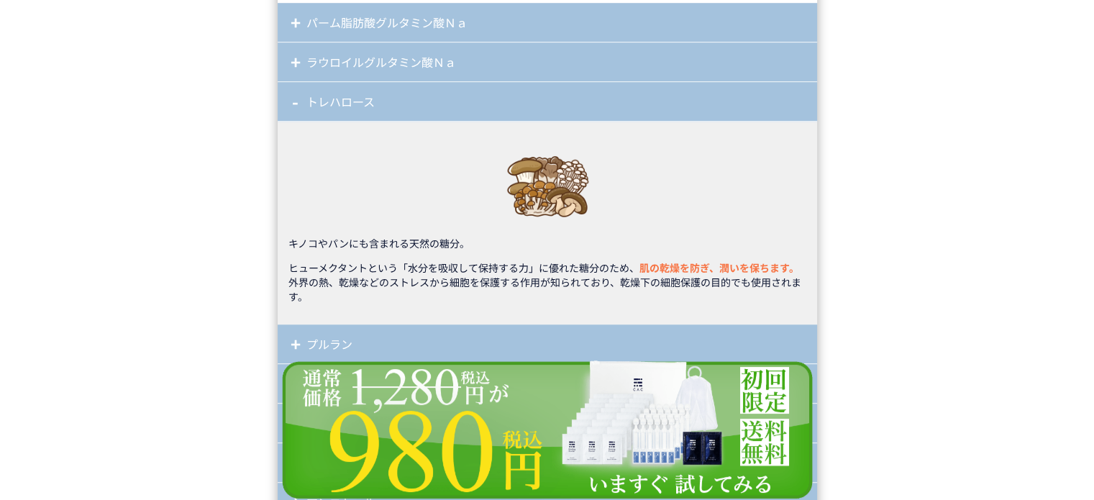
click at [347, 106] on div "トレハロース" at bounding box center [547, 102] width 539 height 40
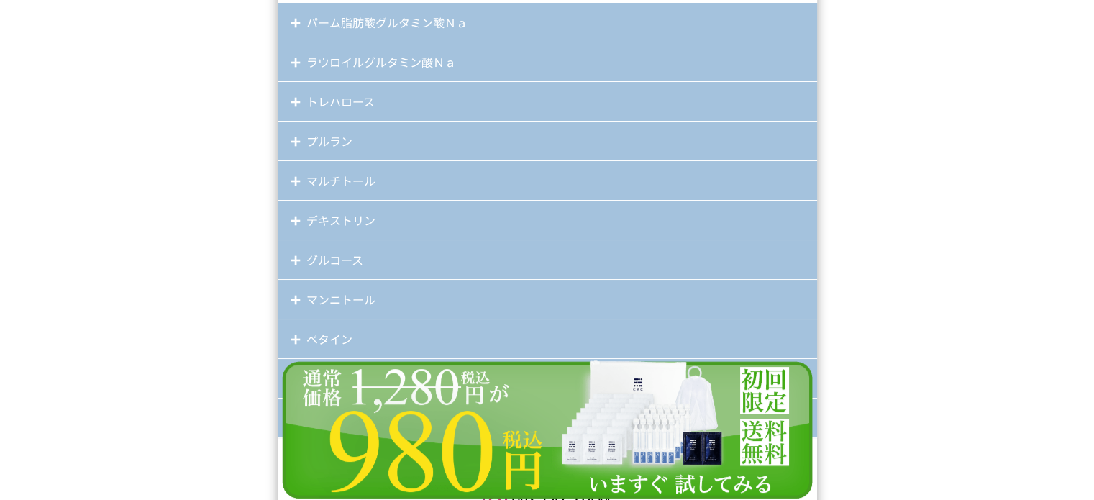
click at [357, 138] on div "プルラン" at bounding box center [547, 142] width 539 height 40
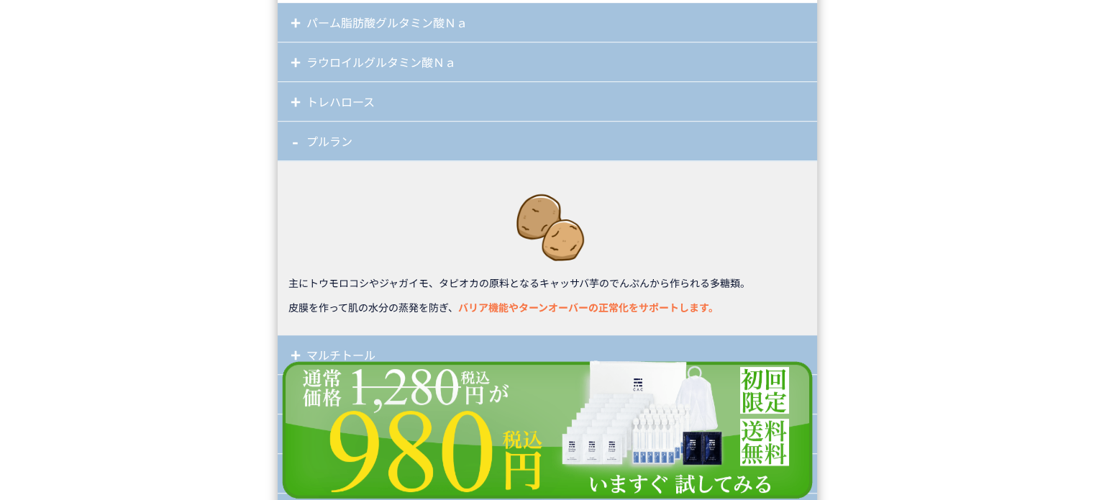
click at [357, 137] on div "プルラン" at bounding box center [547, 142] width 539 height 40
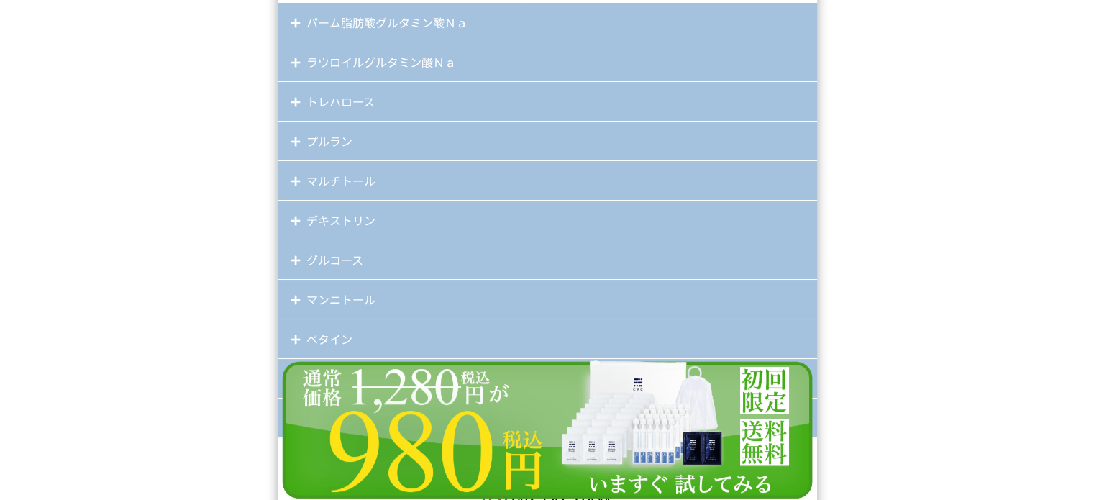
click at [347, 240] on div "グルコース" at bounding box center [547, 260] width 539 height 40
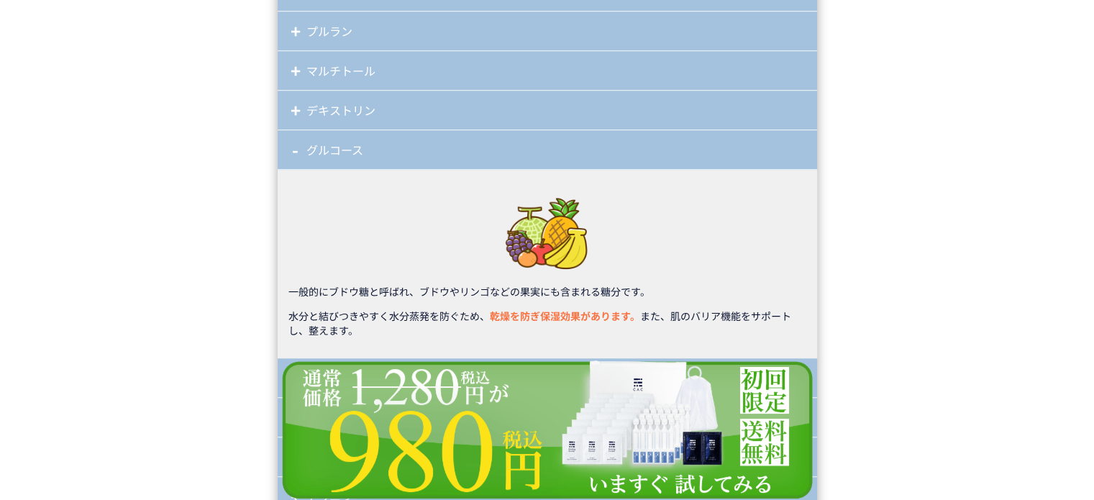
scroll to position [12368, 0]
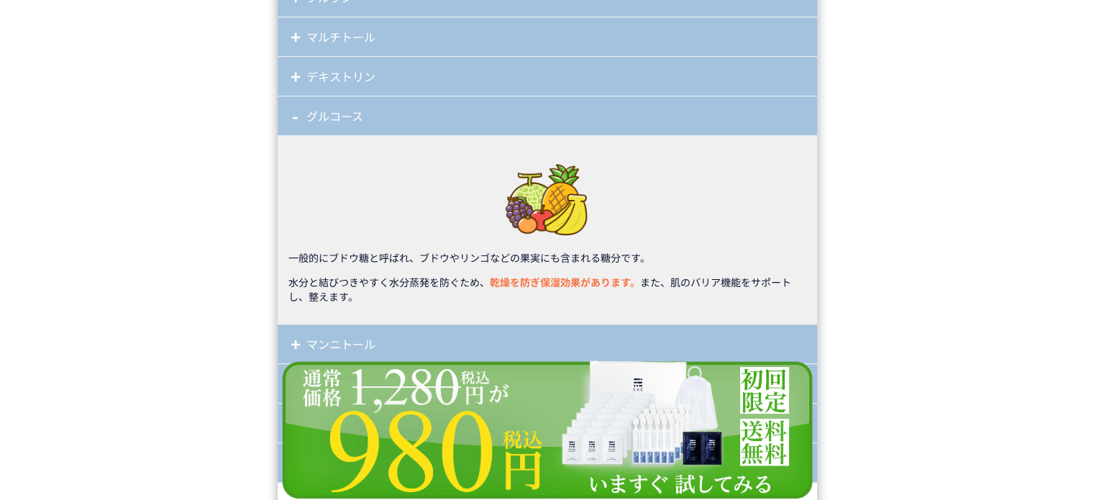
click at [339, 111] on div "グルコース" at bounding box center [547, 116] width 539 height 40
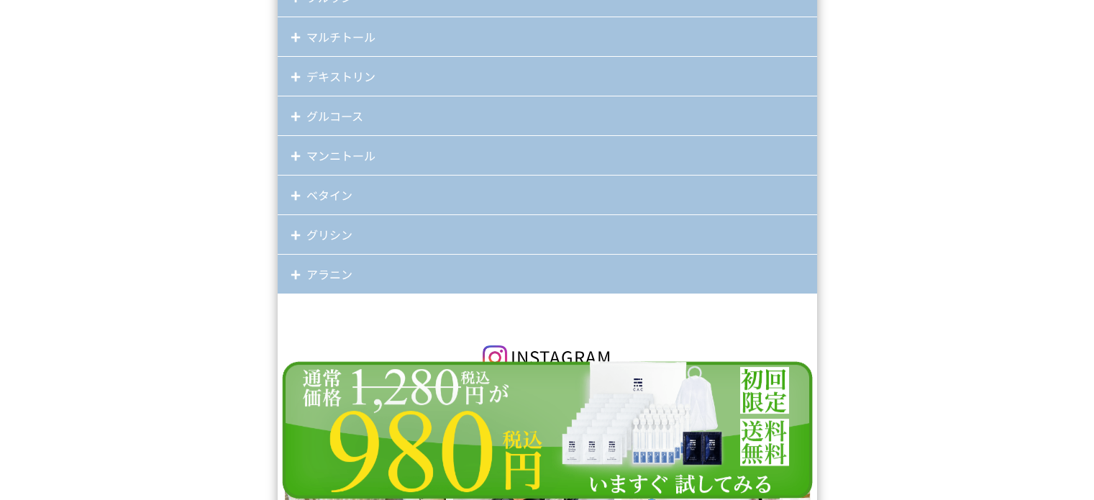
click at [339, 150] on div "マンニトール" at bounding box center [547, 156] width 539 height 40
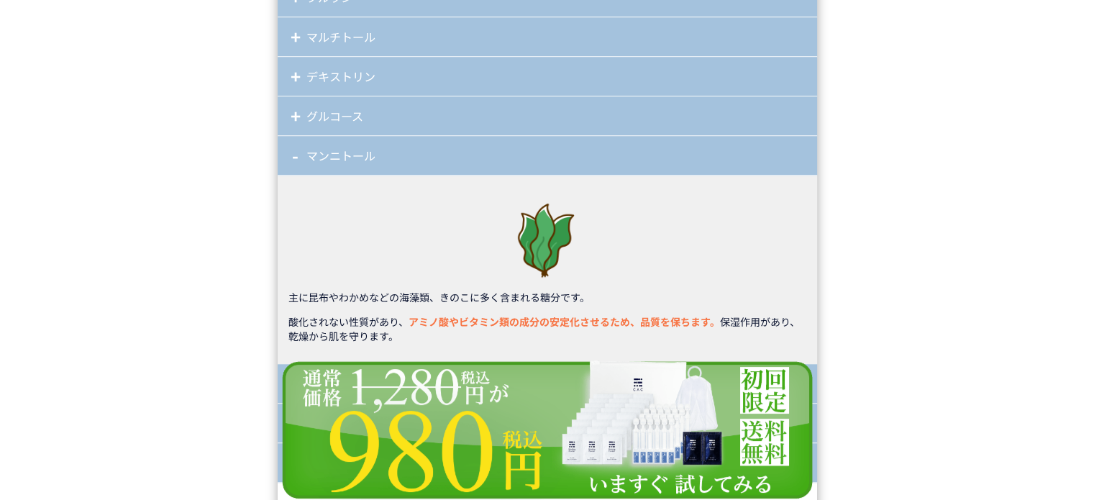
click at [339, 150] on div "マンニトール" at bounding box center [547, 156] width 539 height 40
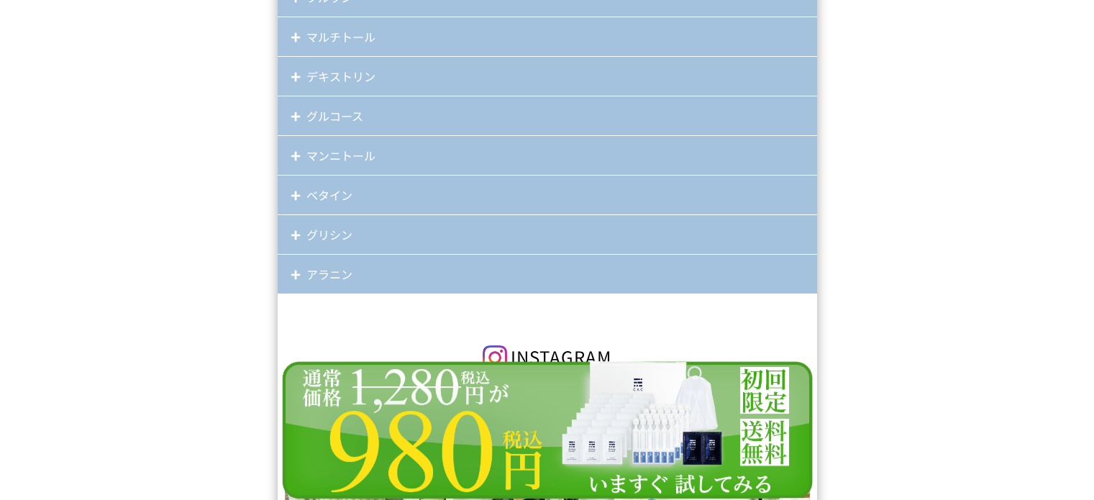
click at [344, 42] on div "マルチトール" at bounding box center [547, 37] width 539 height 40
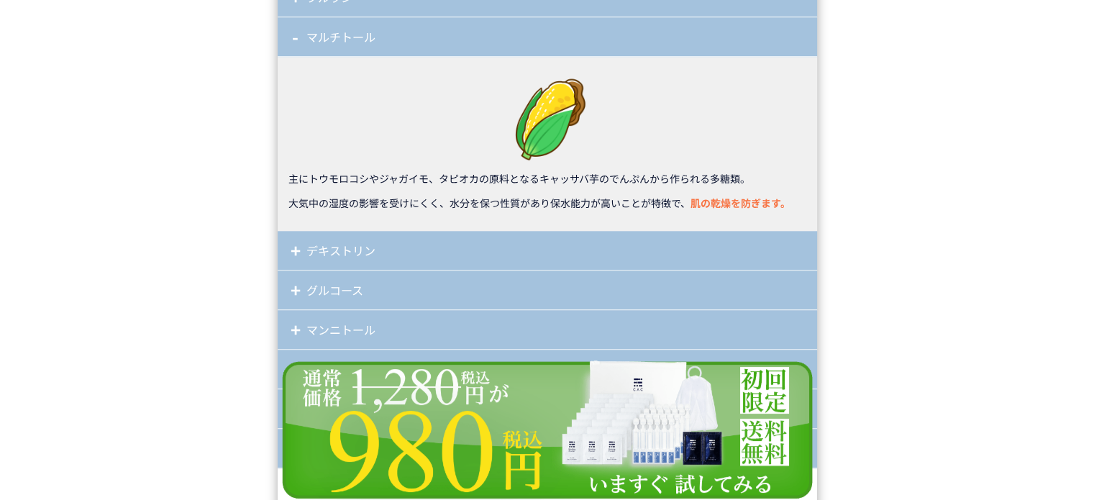
click at [345, 37] on div "マルチトール" at bounding box center [547, 37] width 539 height 40
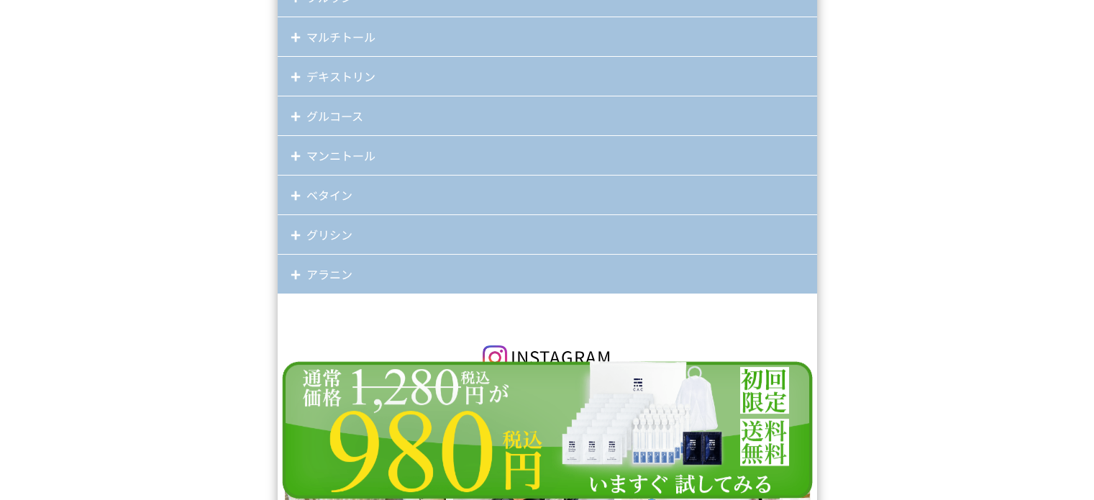
click at [323, 175] on div "ベタイン" at bounding box center [547, 195] width 539 height 40
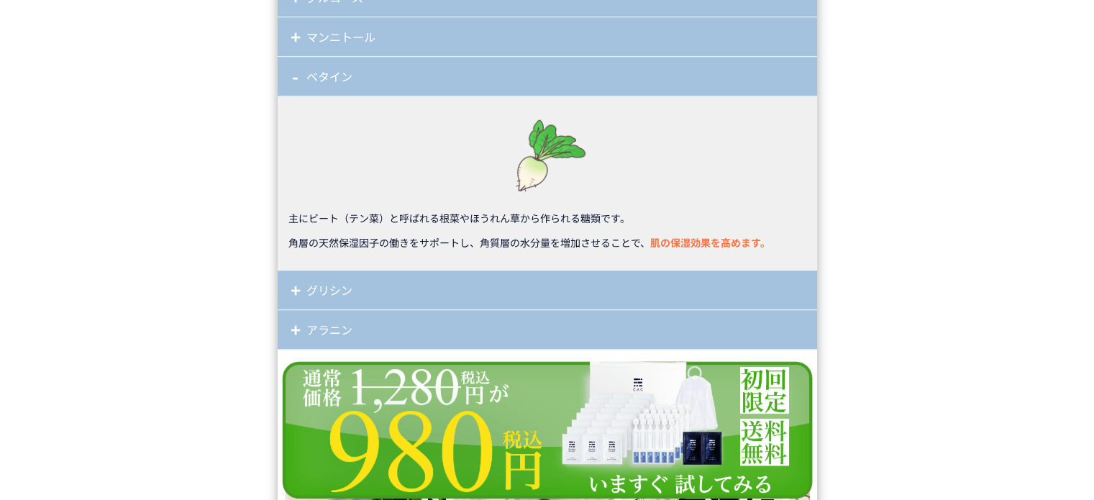
scroll to position [12512, 0]
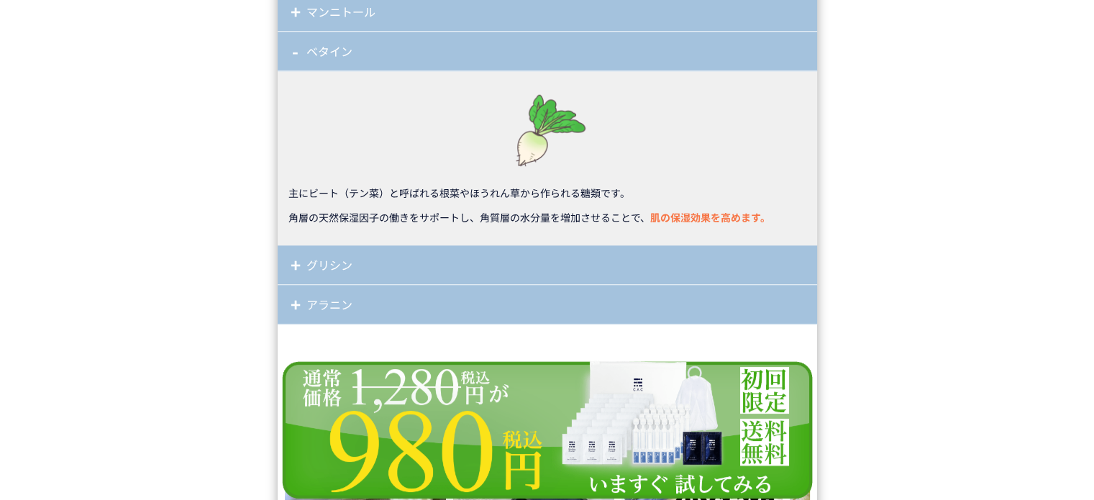
click at [324, 45] on div "ベタイン" at bounding box center [547, 52] width 539 height 40
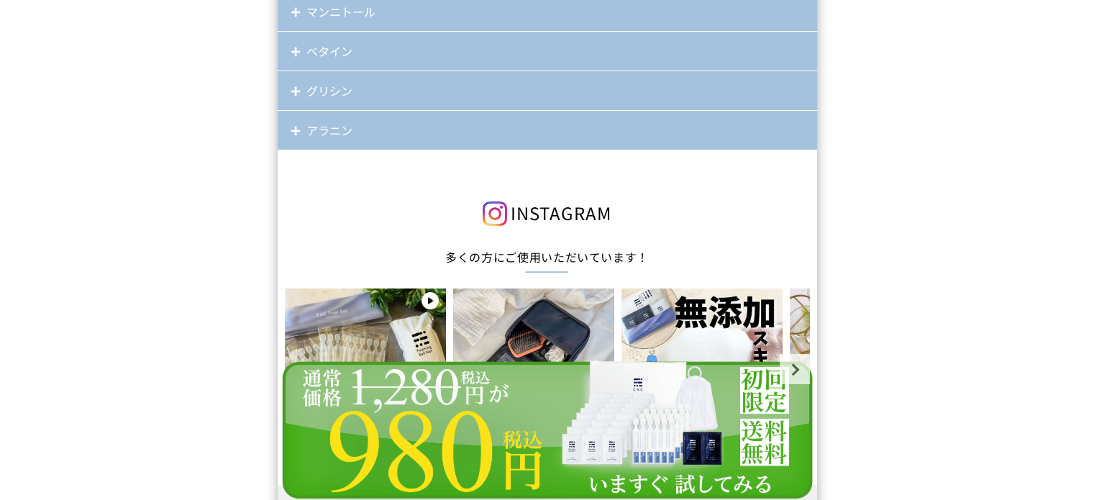
click at [326, 87] on div "グリシン" at bounding box center [547, 91] width 539 height 40
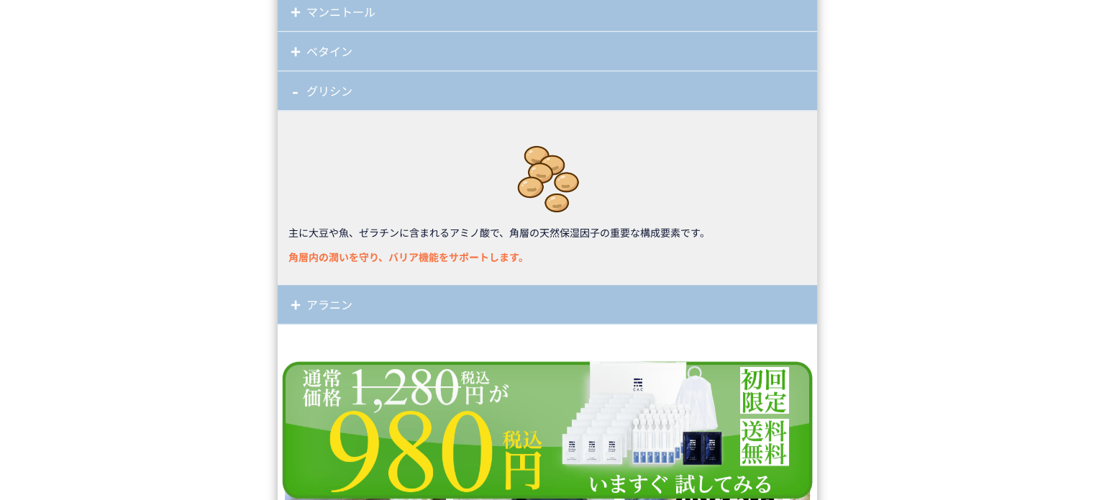
click at [326, 86] on div "グリシン" at bounding box center [547, 91] width 539 height 40
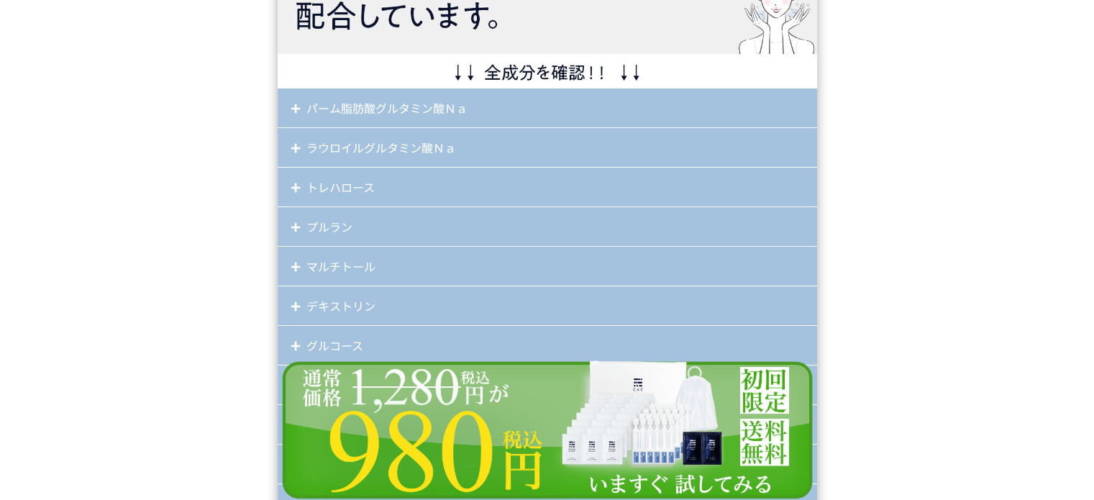
scroll to position [12081, 0]
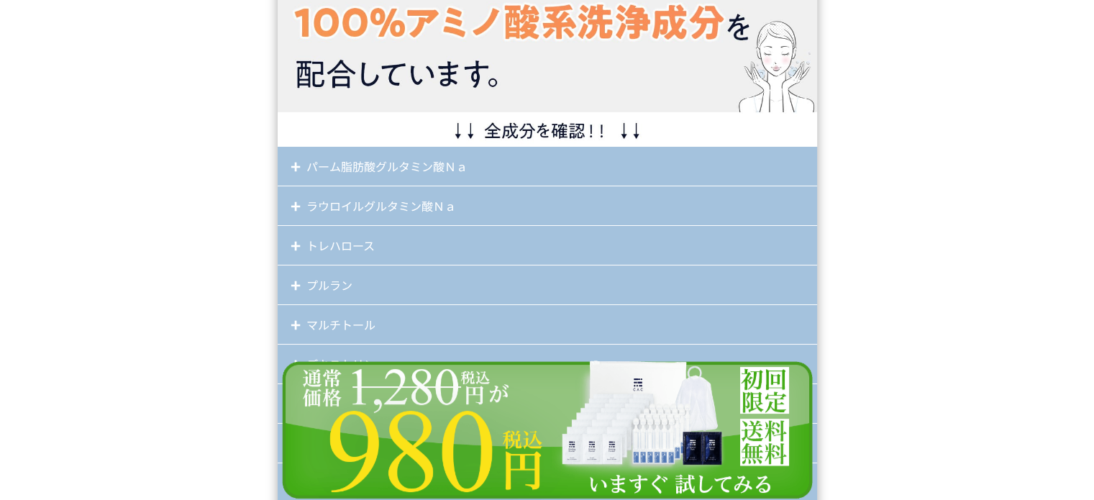
click at [358, 167] on div "パーム脂肪酸グルタミン酸Ｎａ" at bounding box center [547, 167] width 539 height 40
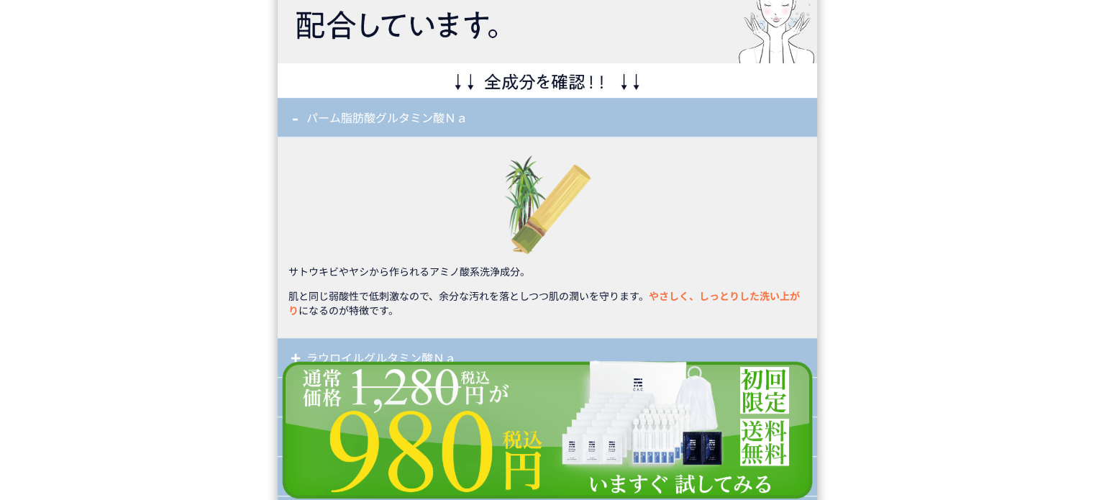
scroll to position [12153, 0]
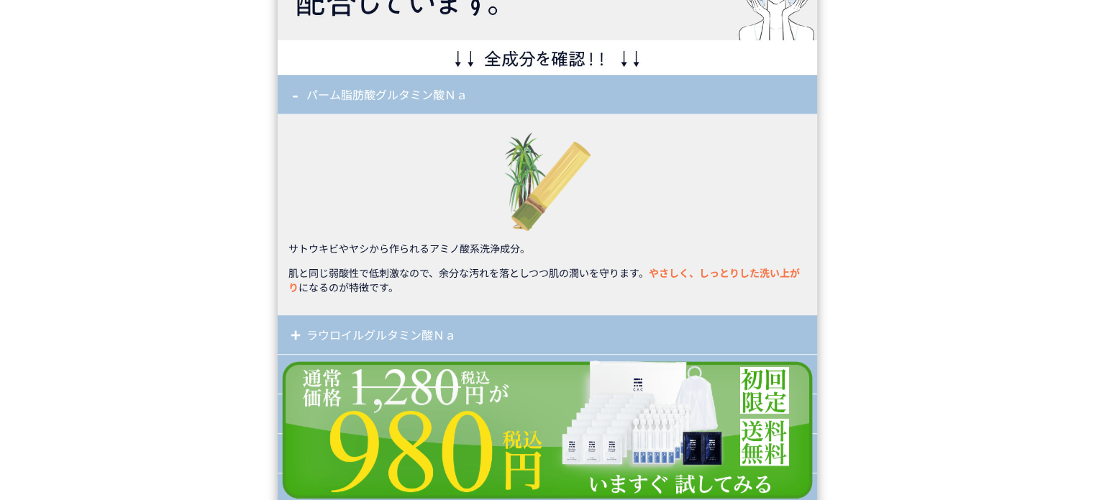
click at [367, 97] on div "パーム脂肪酸グルタミン酸Ｎａ" at bounding box center [547, 95] width 539 height 40
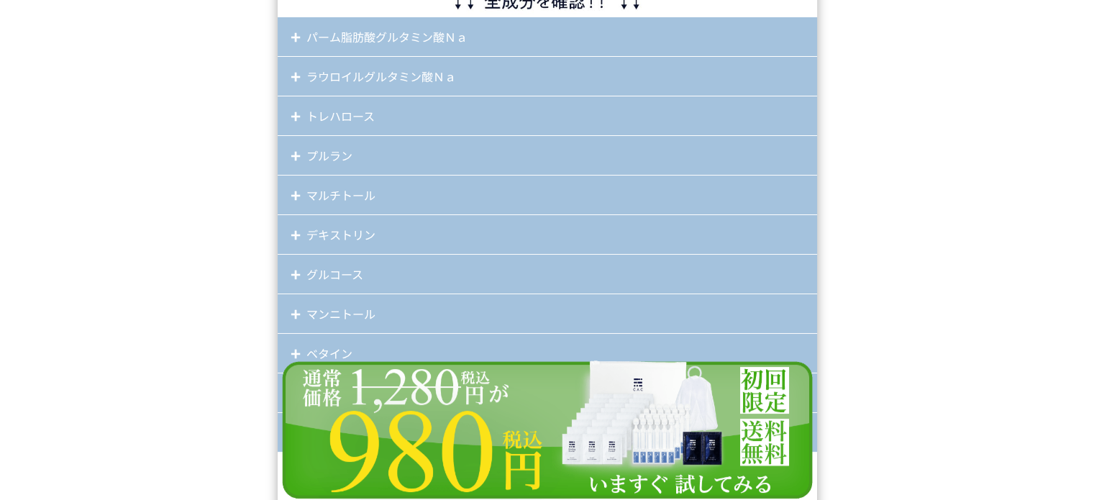
scroll to position [12297, 0]
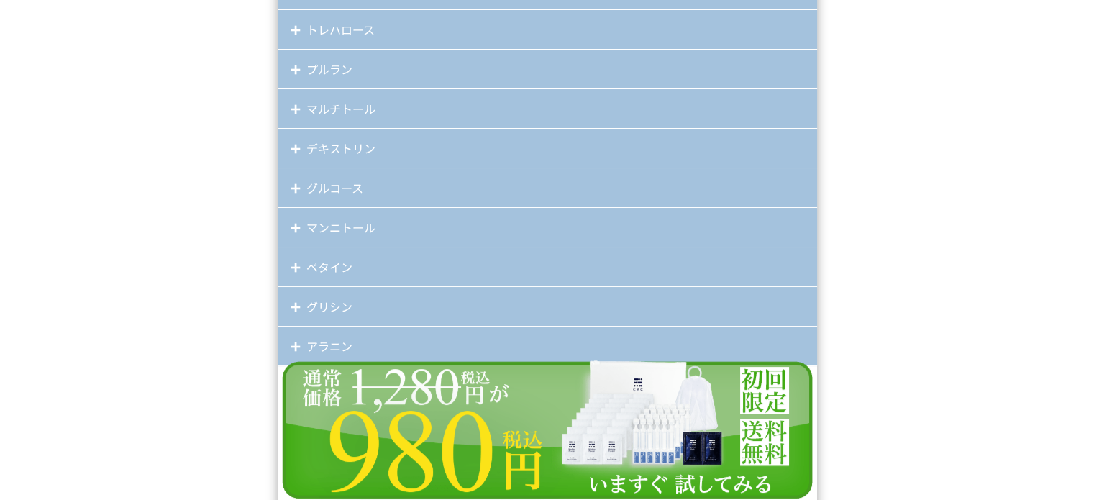
click at [331, 247] on div "ベタイン" at bounding box center [547, 267] width 539 height 40
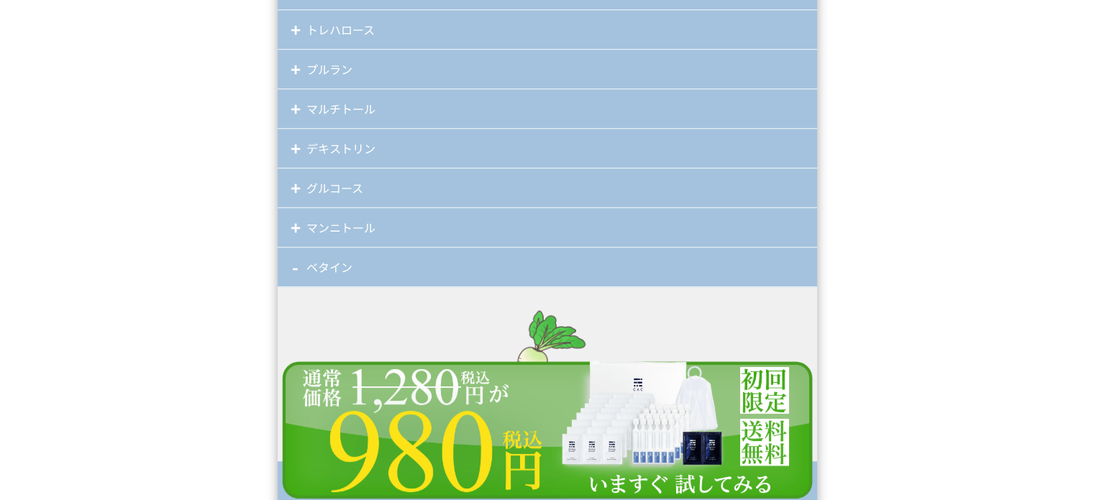
drag, startPoint x: 322, startPoint y: 252, endPoint x: 327, endPoint y: 242, distance: 11.3
click at [322, 252] on div "ベタイン" at bounding box center [547, 267] width 539 height 40
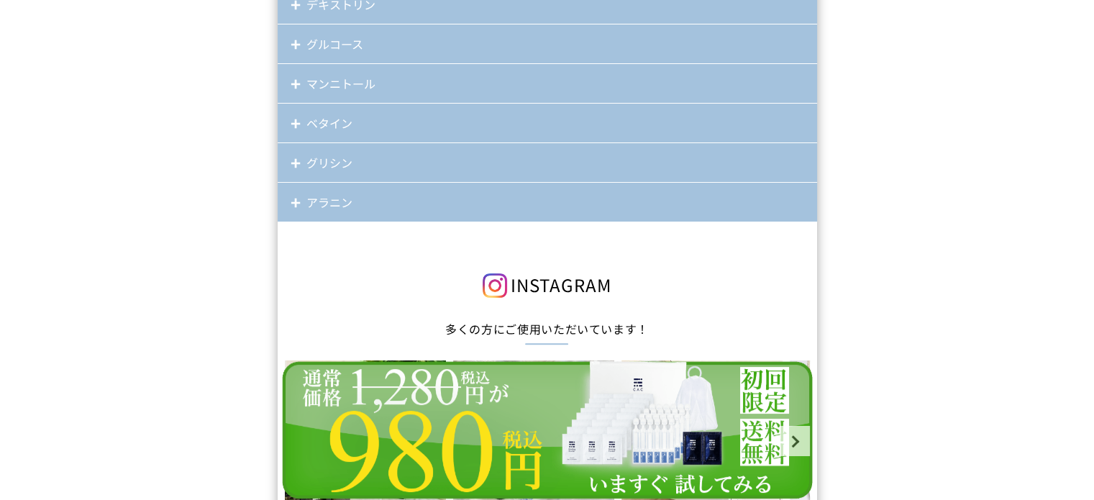
click at [325, 203] on div "アラニン" at bounding box center [547, 203] width 539 height 40
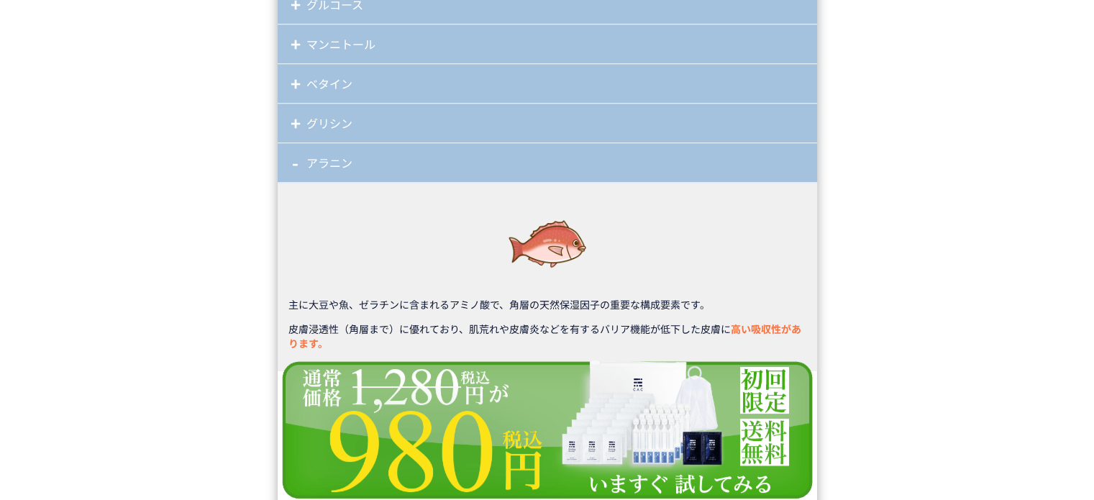
scroll to position [12440, 0]
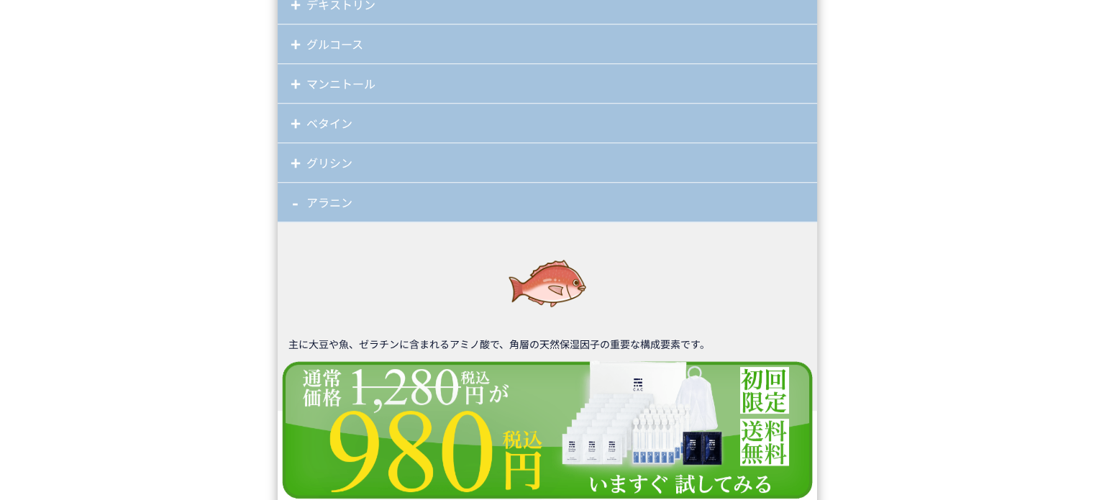
click at [335, 206] on div "アラニン" at bounding box center [547, 203] width 539 height 40
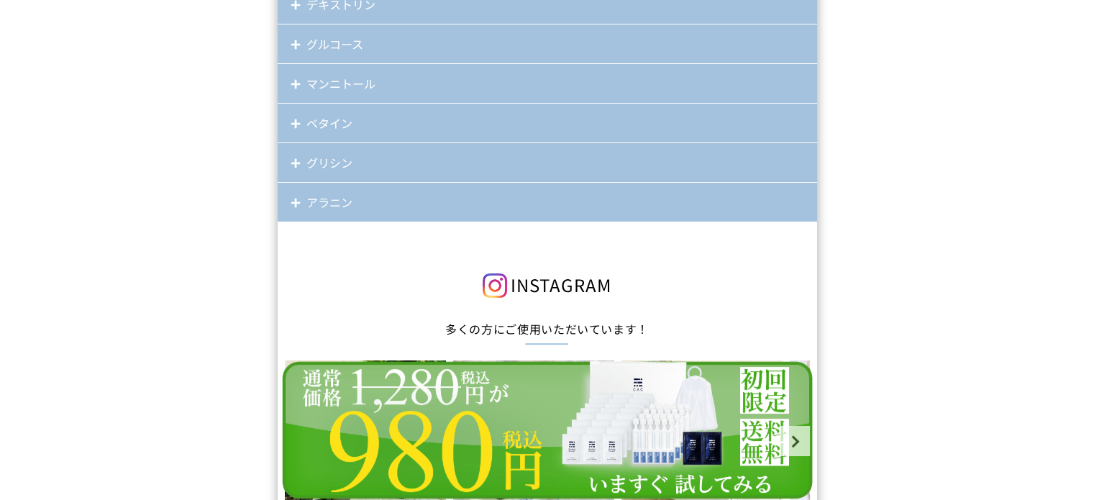
click at [324, 163] on div "グリシン" at bounding box center [547, 163] width 539 height 40
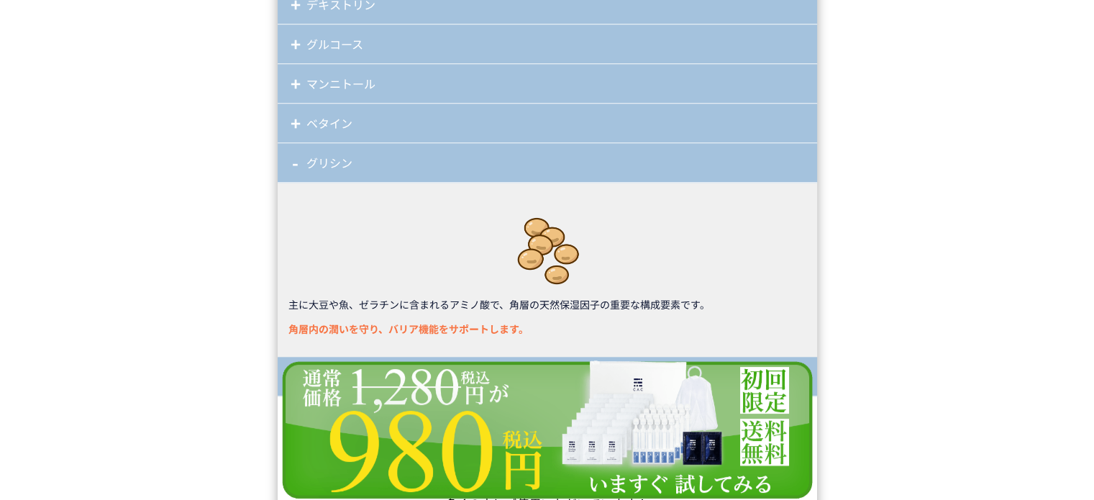
click at [324, 163] on div "グリシン" at bounding box center [547, 163] width 539 height 40
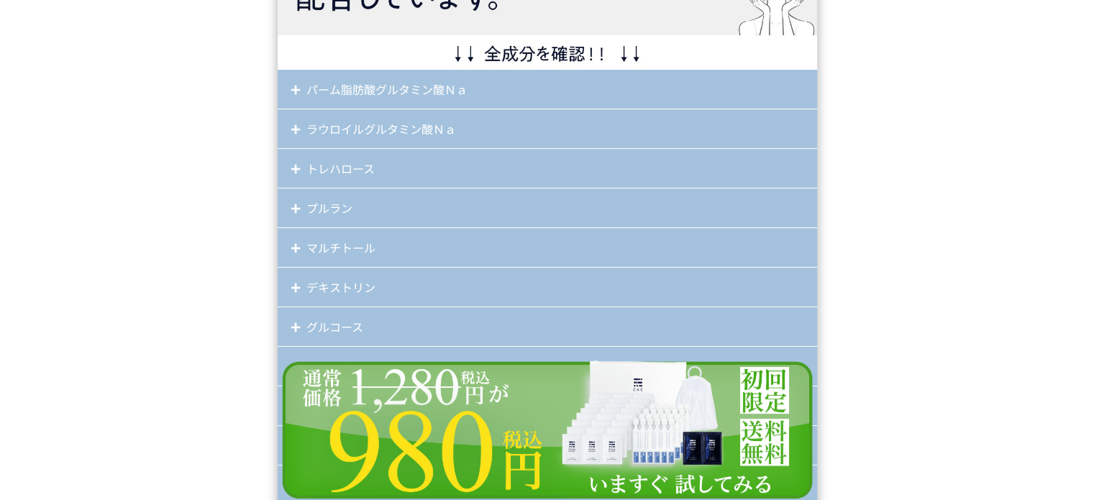
scroll to position [12153, 0]
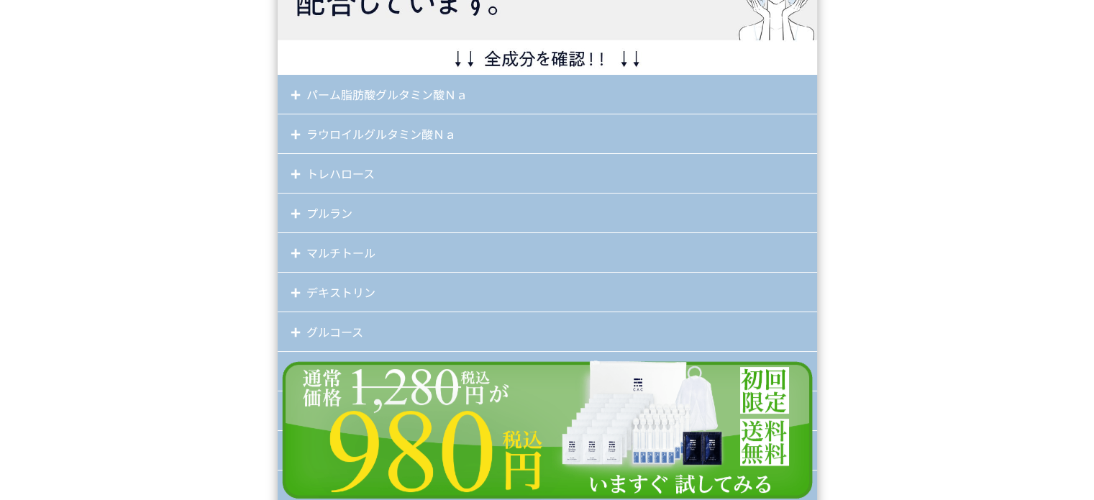
click at [351, 132] on div "ラウロイルグルタミン酸Ｎａ" at bounding box center [547, 134] width 539 height 40
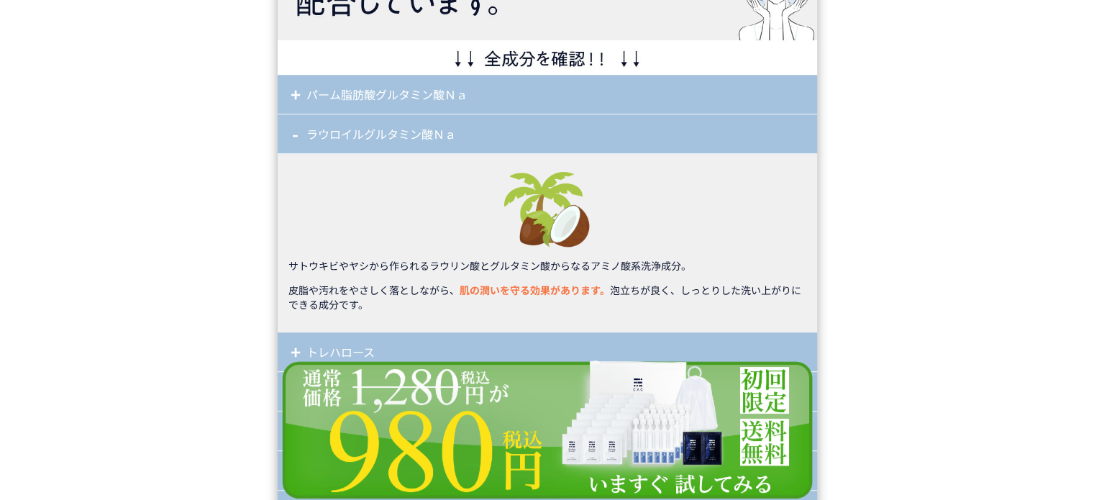
click at [362, 96] on div "パーム脂肪酸グルタミン酸Ｎａ" at bounding box center [547, 95] width 539 height 40
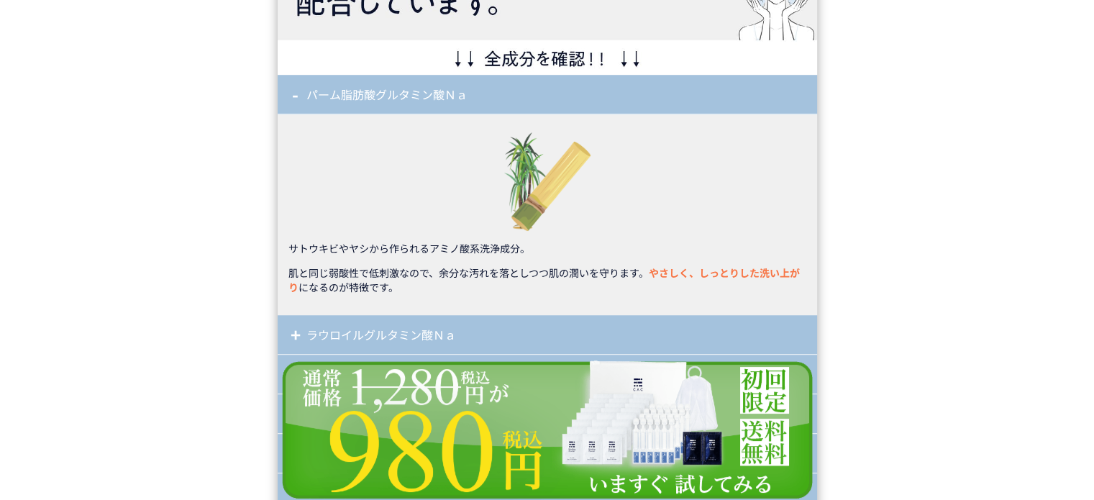
click at [362, 97] on div "パーム脂肪酸グルタミン酸Ｎａ" at bounding box center [547, 95] width 539 height 40
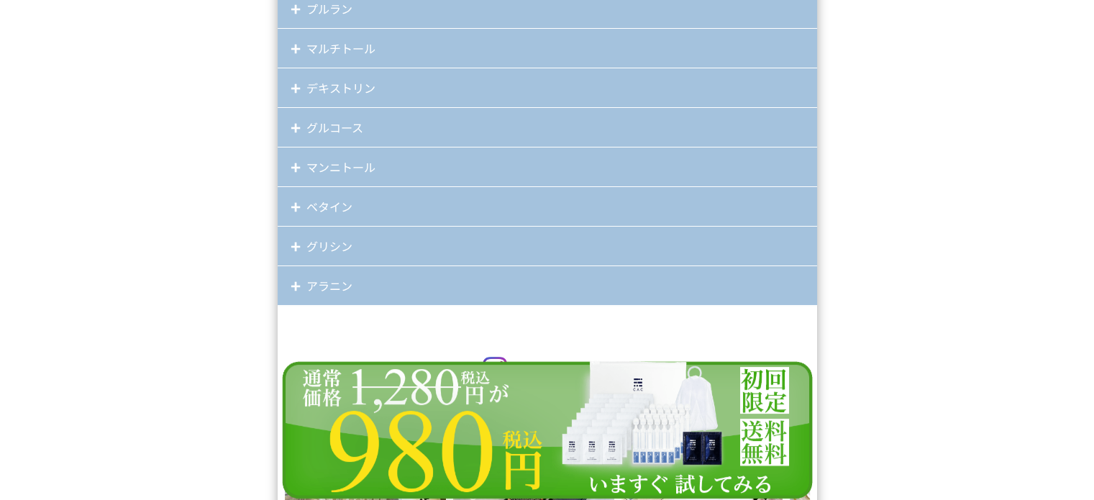
scroll to position [12297, 0]
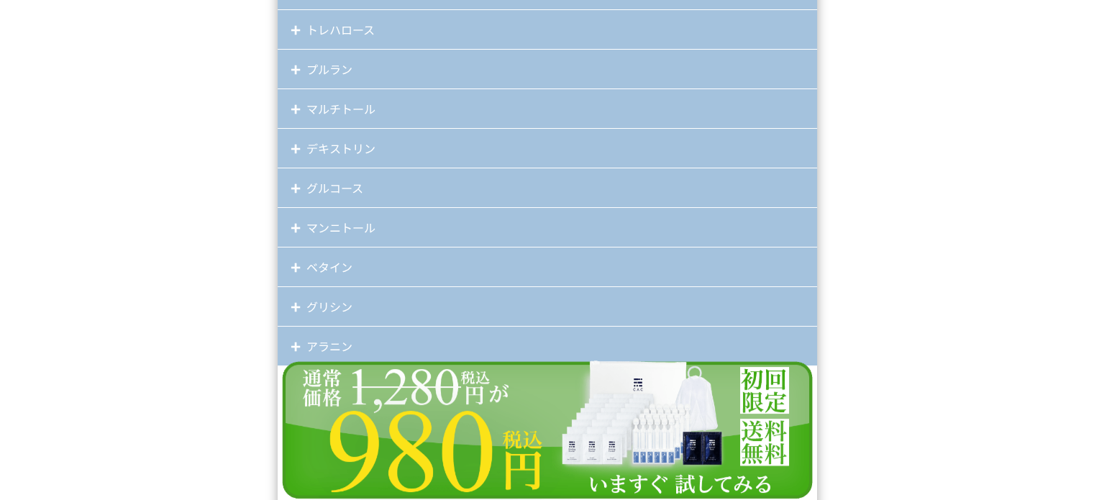
click at [360, 196] on div "グルコース" at bounding box center [547, 188] width 539 height 40
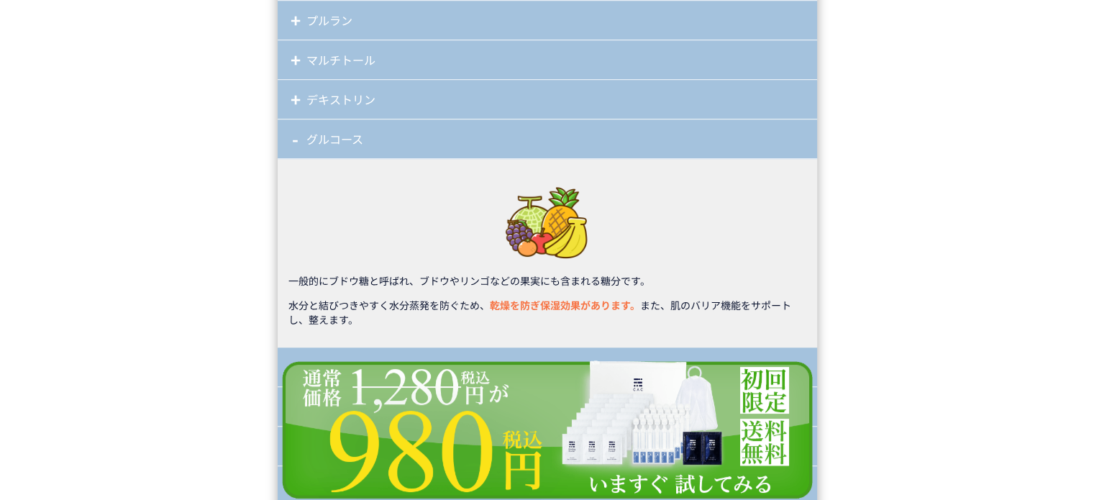
scroll to position [12368, 0]
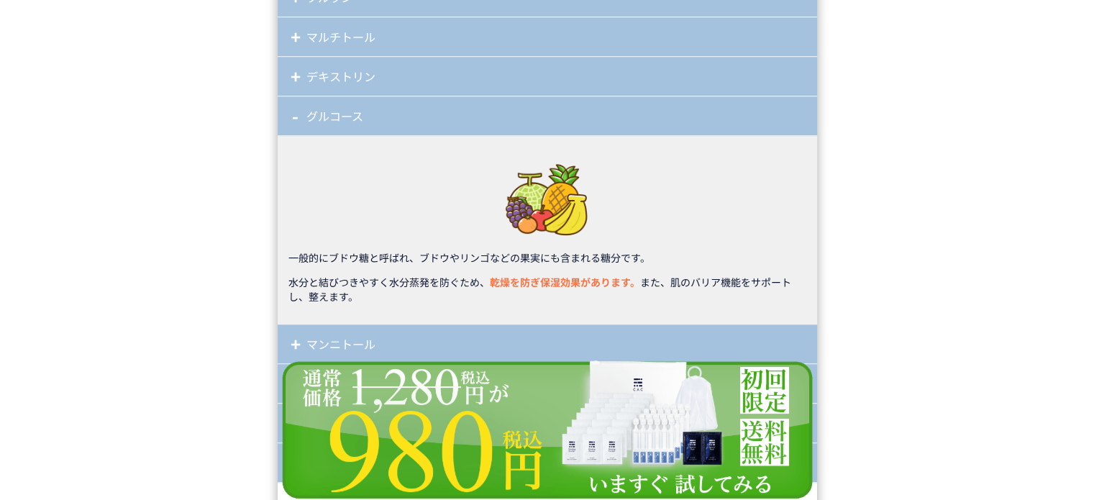
click at [321, 116] on div "グルコース" at bounding box center [547, 116] width 539 height 40
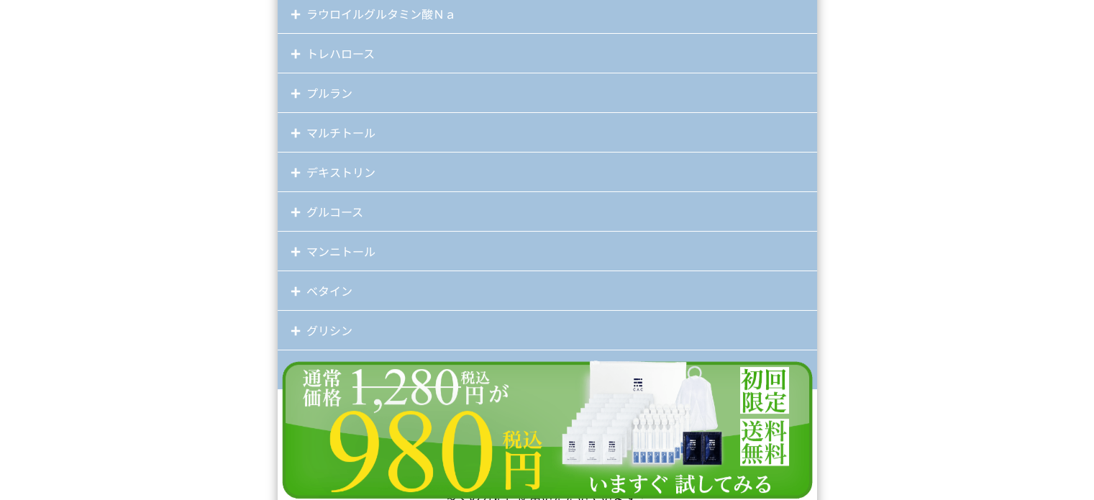
scroll to position [12153, 0]
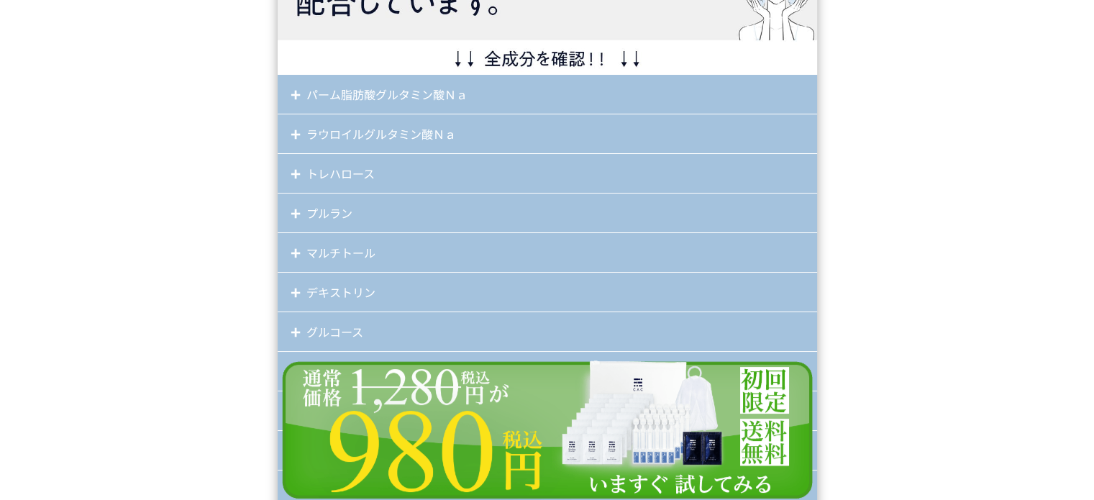
click at [318, 125] on div "ラウロイルグルタミン酸Ｎａ" at bounding box center [547, 134] width 539 height 40
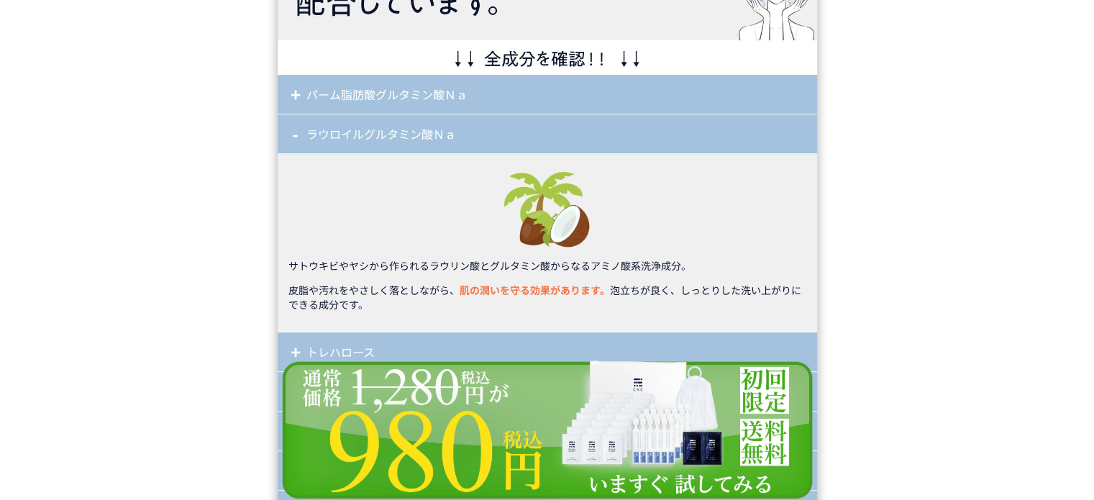
click at [317, 126] on div "ラウロイルグルタミン酸Ｎａ" at bounding box center [547, 134] width 539 height 40
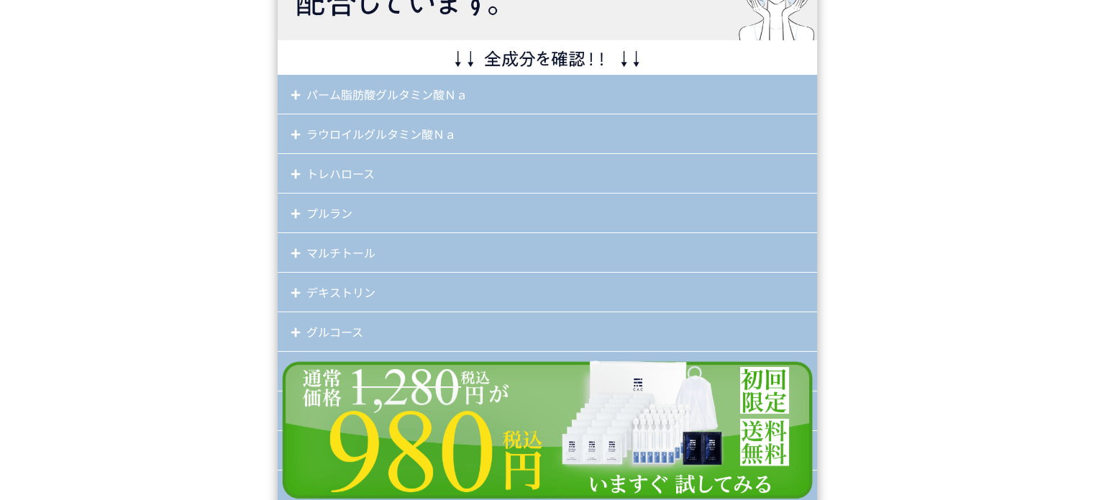
click at [316, 158] on div "トレハロース" at bounding box center [547, 174] width 539 height 40
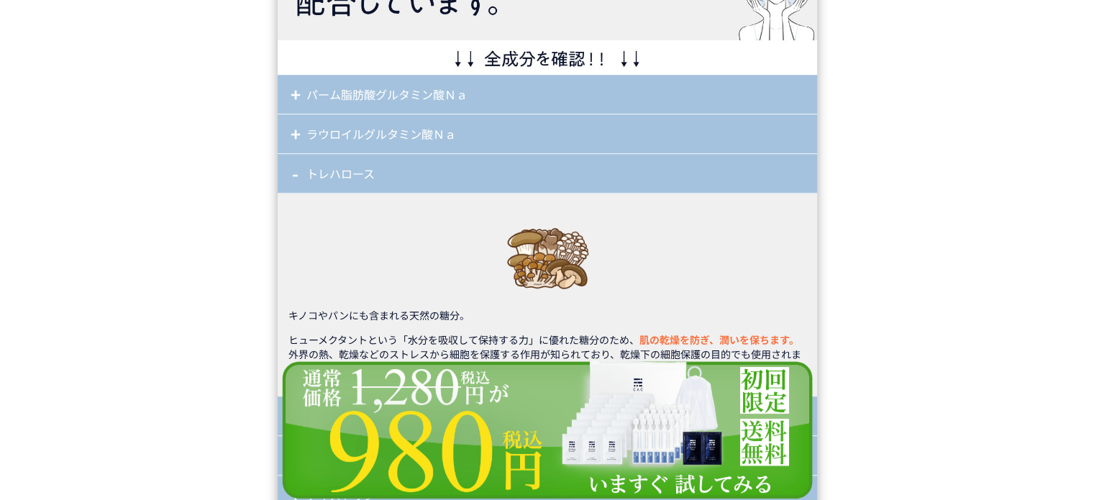
click at [328, 171] on div "トレハロース" at bounding box center [547, 174] width 539 height 40
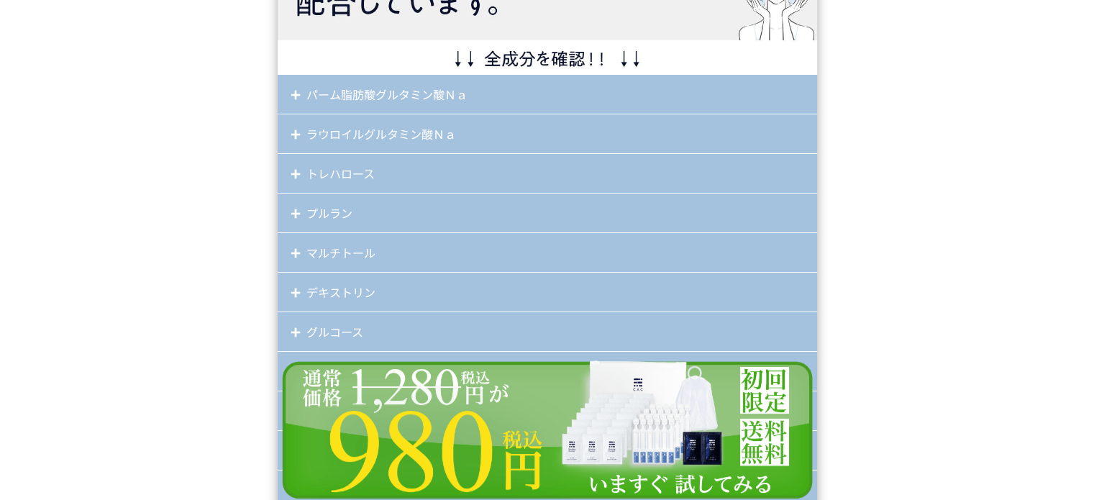
click at [336, 206] on div "プルラン" at bounding box center [547, 213] width 539 height 40
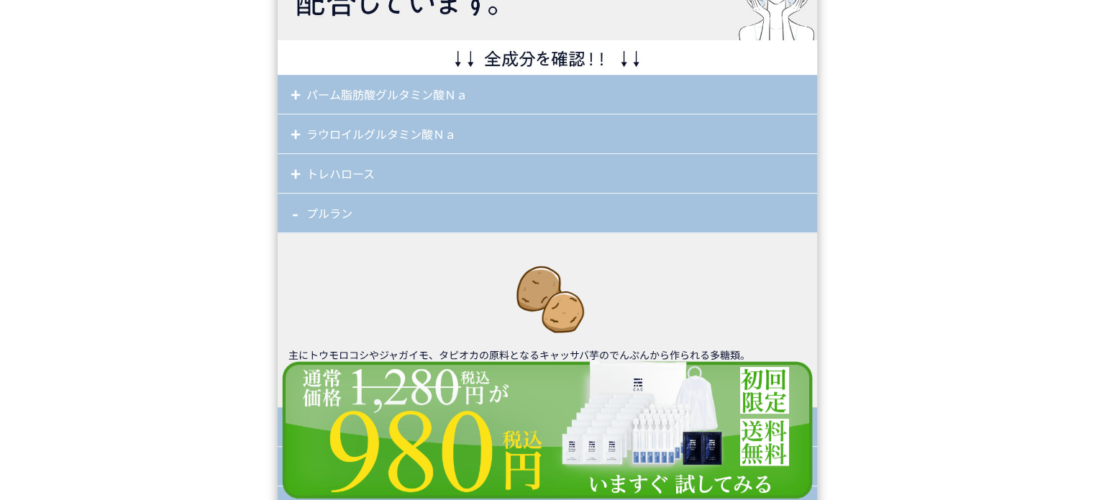
click at [339, 213] on div "プルラン" at bounding box center [547, 213] width 539 height 40
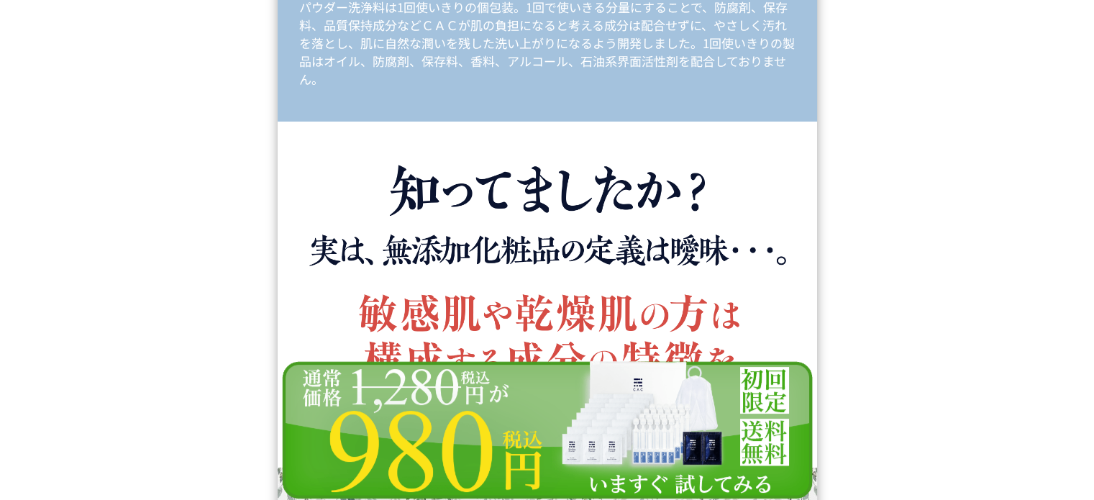
scroll to position [11362, 0]
